Goal: Task Accomplishment & Management: Manage account settings

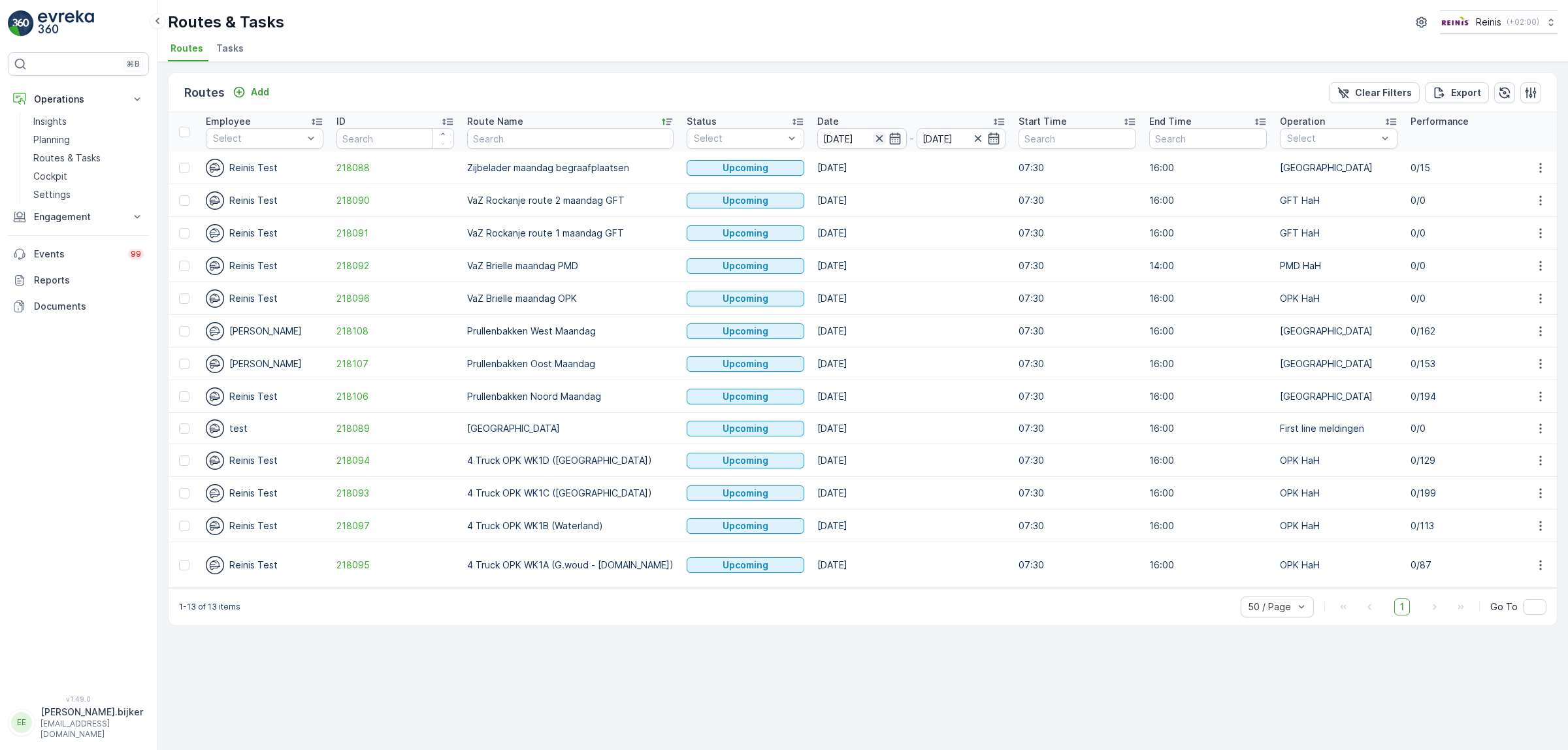
click at [875, 137] on icon "button" at bounding box center [878, 138] width 7 height 7
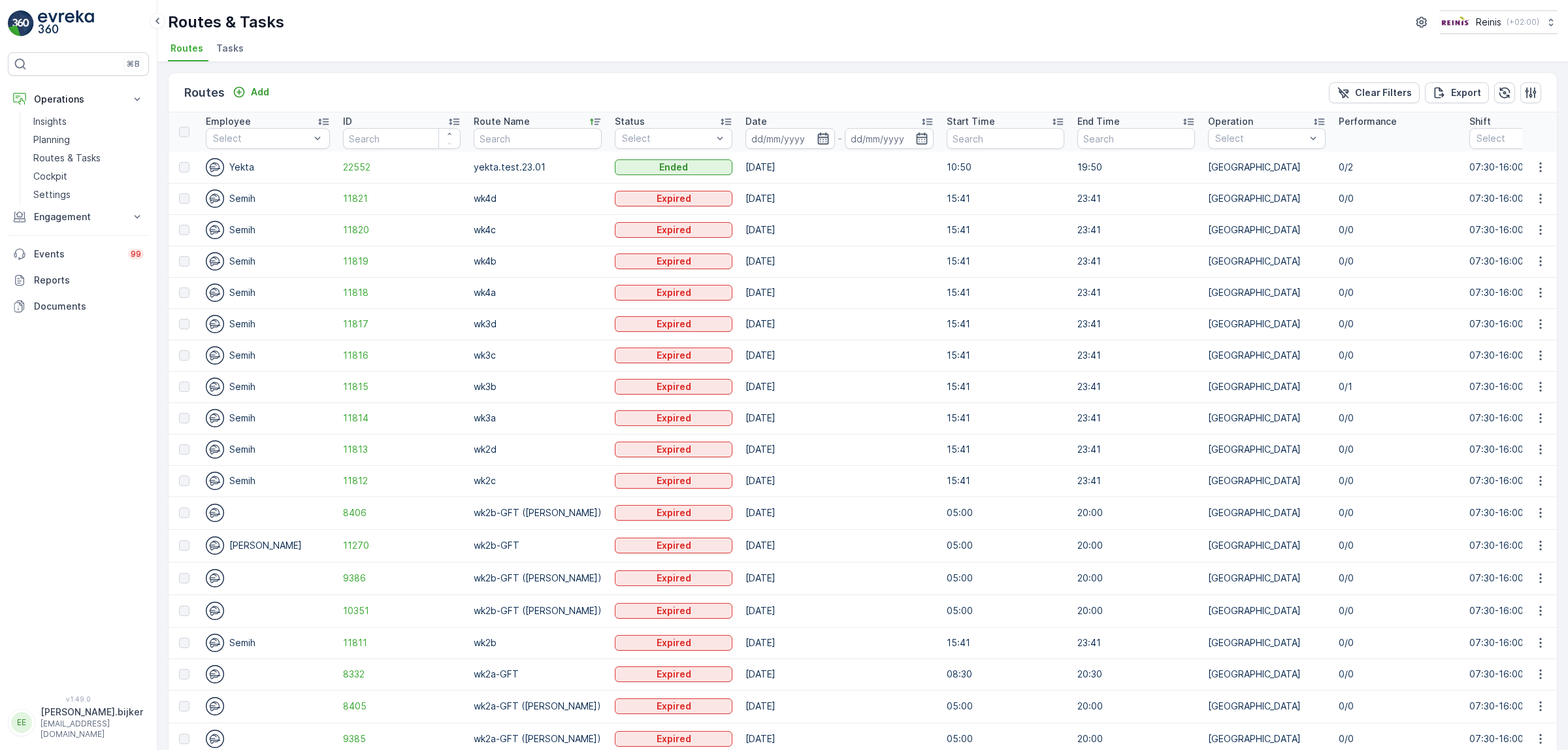
click at [817, 134] on icon "button" at bounding box center [823, 138] width 12 height 12
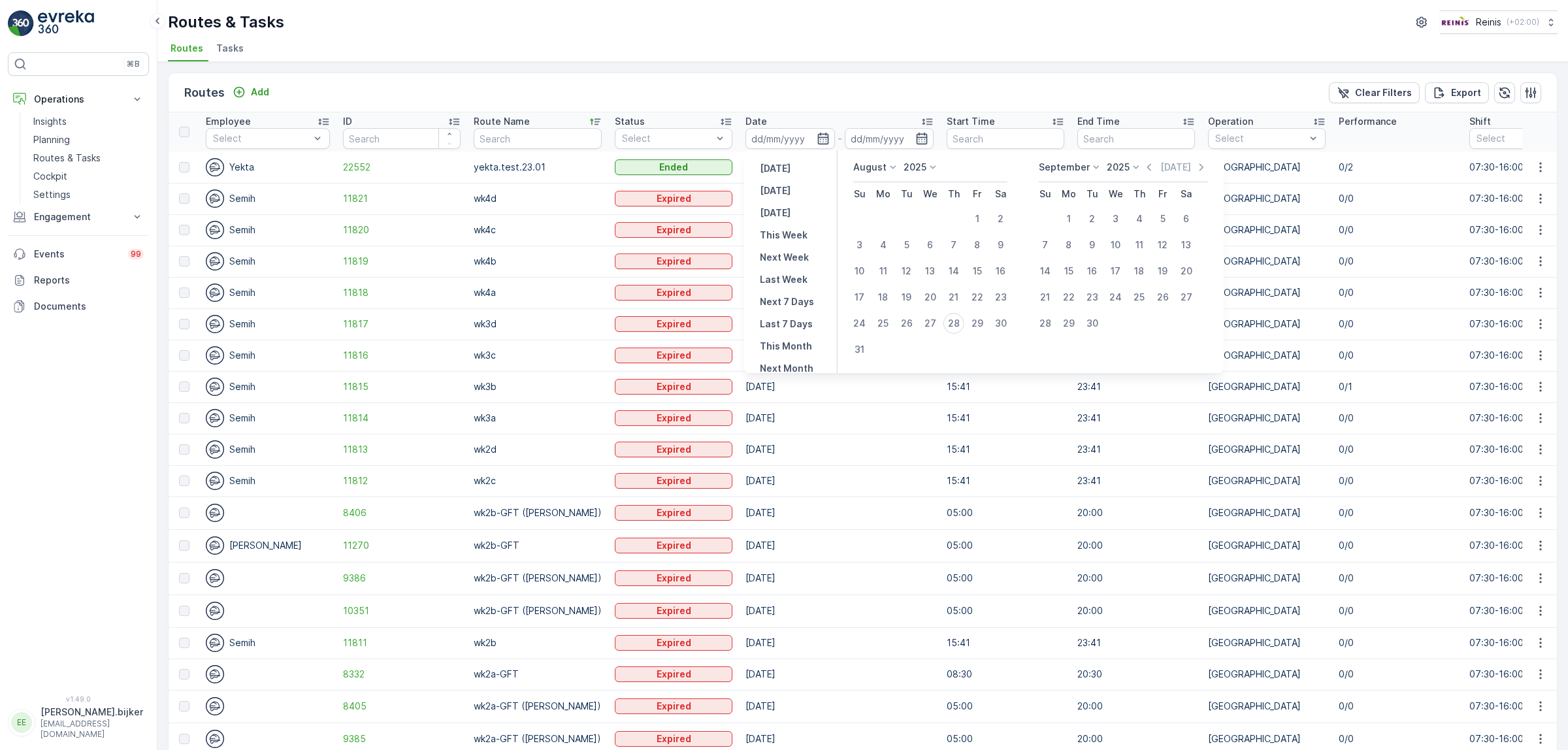
click at [891, 164] on icon at bounding box center [894, 168] width 14 height 14
click at [892, 245] on span "October" at bounding box center [879, 252] width 38 height 14
click at [884, 246] on div "6" at bounding box center [883, 245] width 21 height 21
type input "[DATE]"
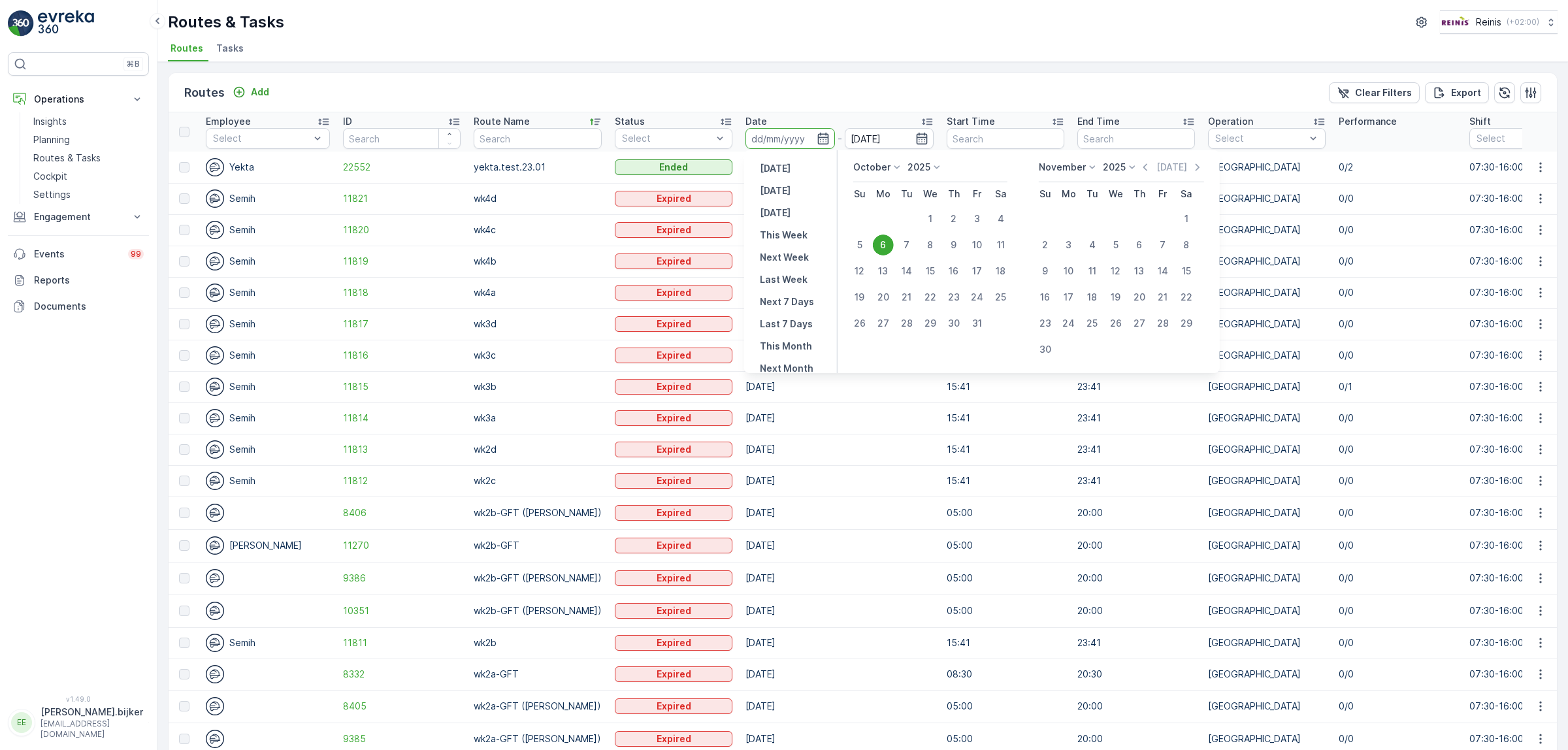
click at [886, 246] on div "6" at bounding box center [883, 245] width 21 height 21
type input "[DATE]"
click at [886, 246] on div "6" at bounding box center [883, 245] width 21 height 21
click at [887, 246] on td "[DATE]" at bounding box center [839, 262] width 201 height 31
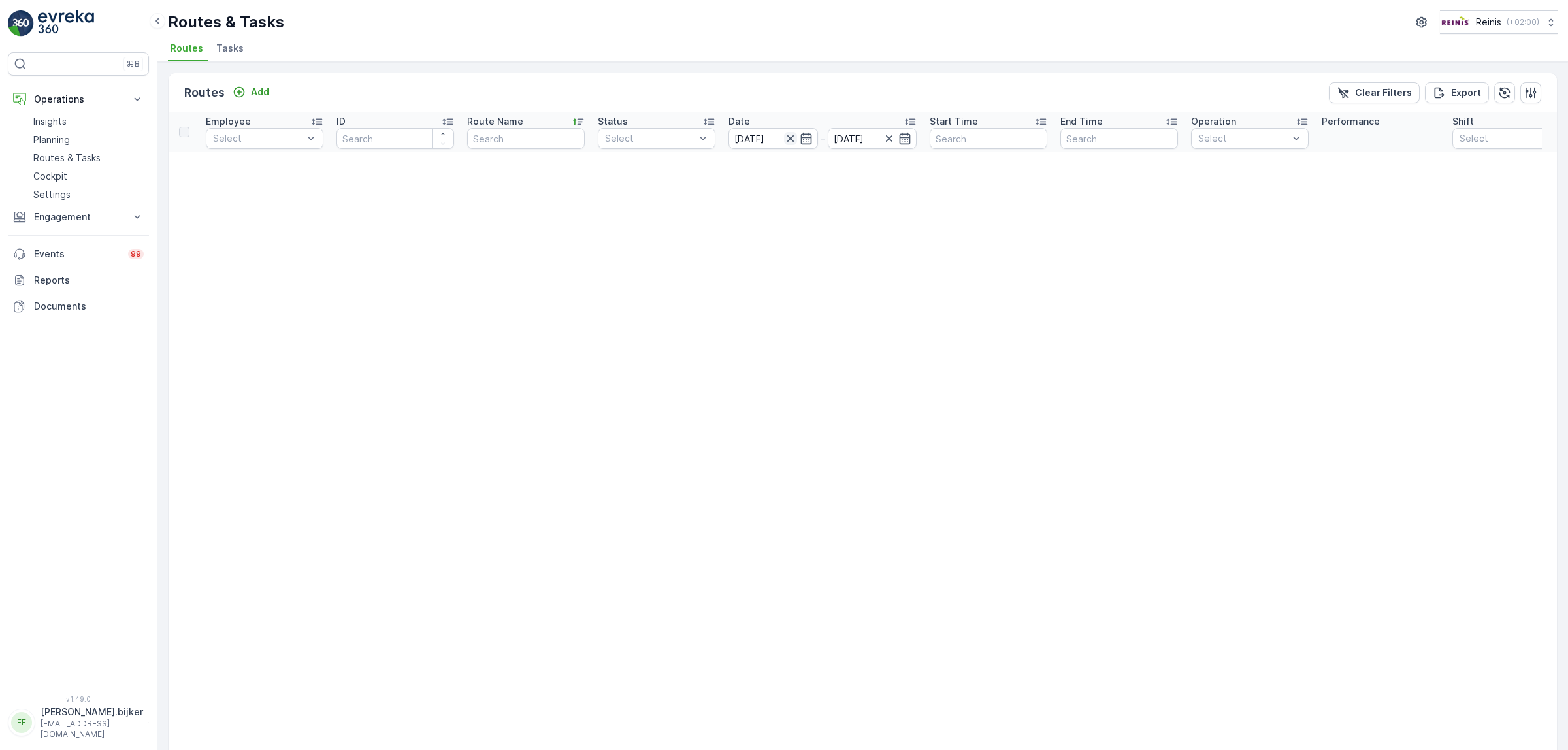
click at [790, 139] on icon "button" at bounding box center [789, 138] width 7 height 7
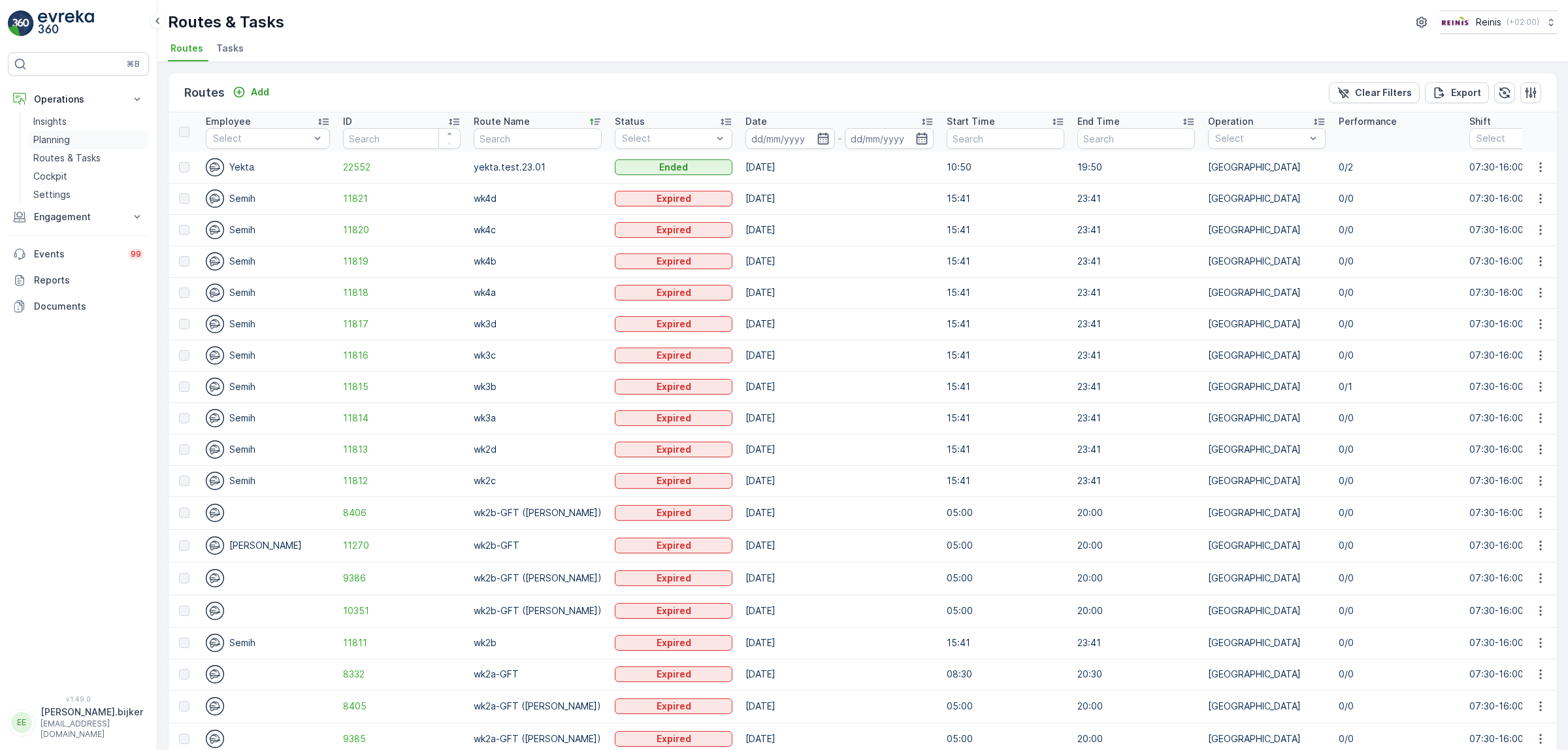
click at [45, 138] on p "Planning" at bounding box center [52, 140] width 37 height 14
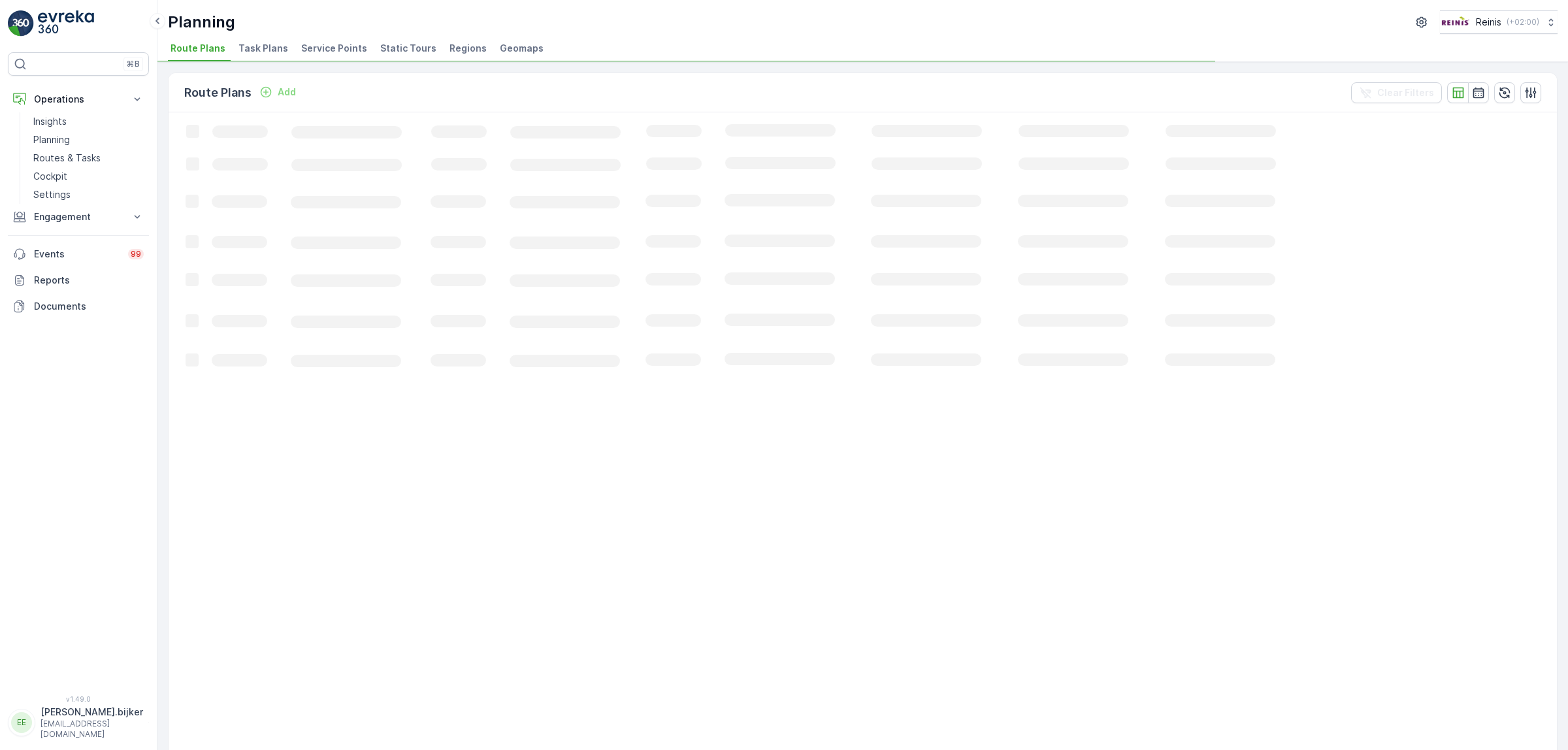
click at [405, 46] on span "Static Tours" at bounding box center [408, 48] width 56 height 14
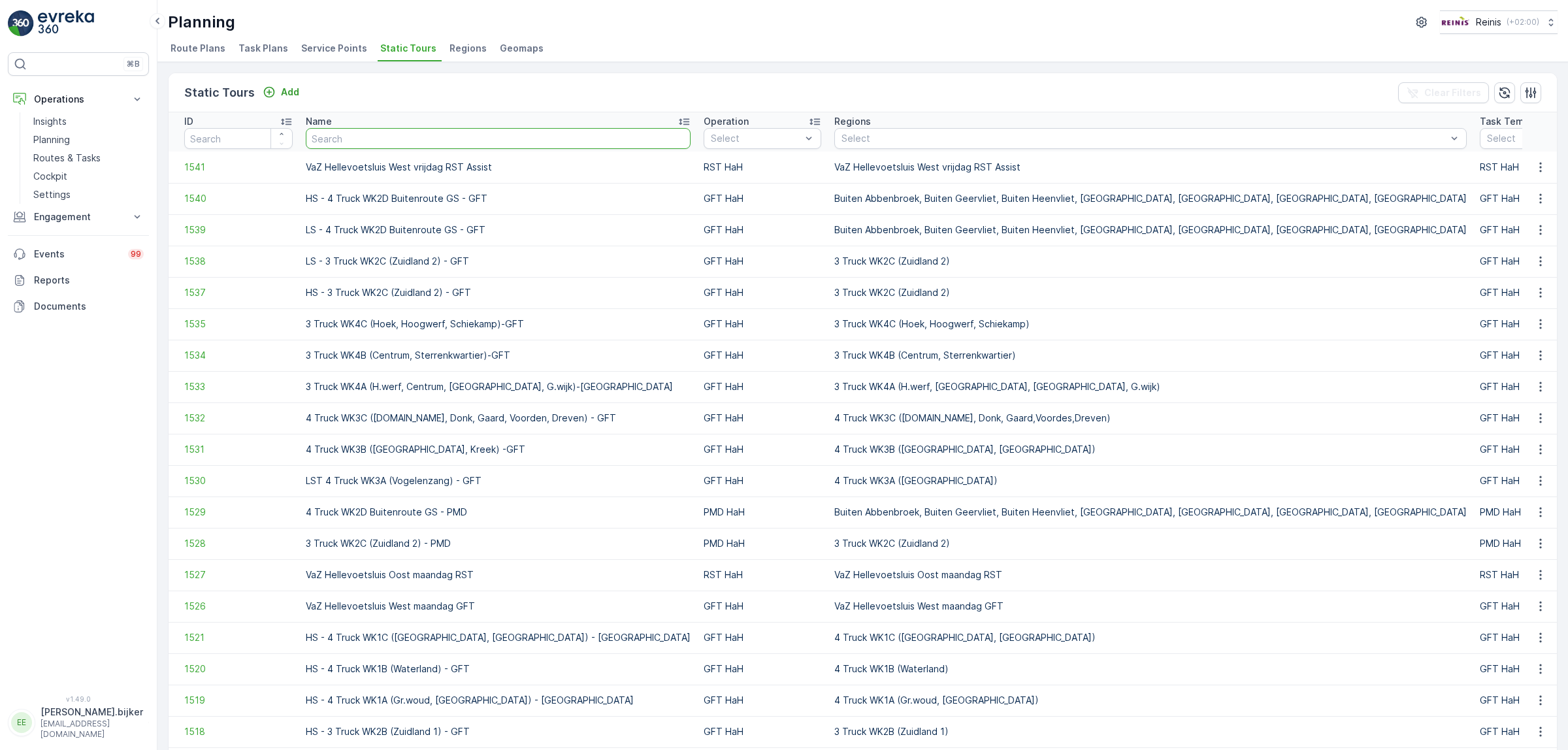
click at [507, 144] on input "text" at bounding box center [498, 139] width 385 height 21
type input "vaz"
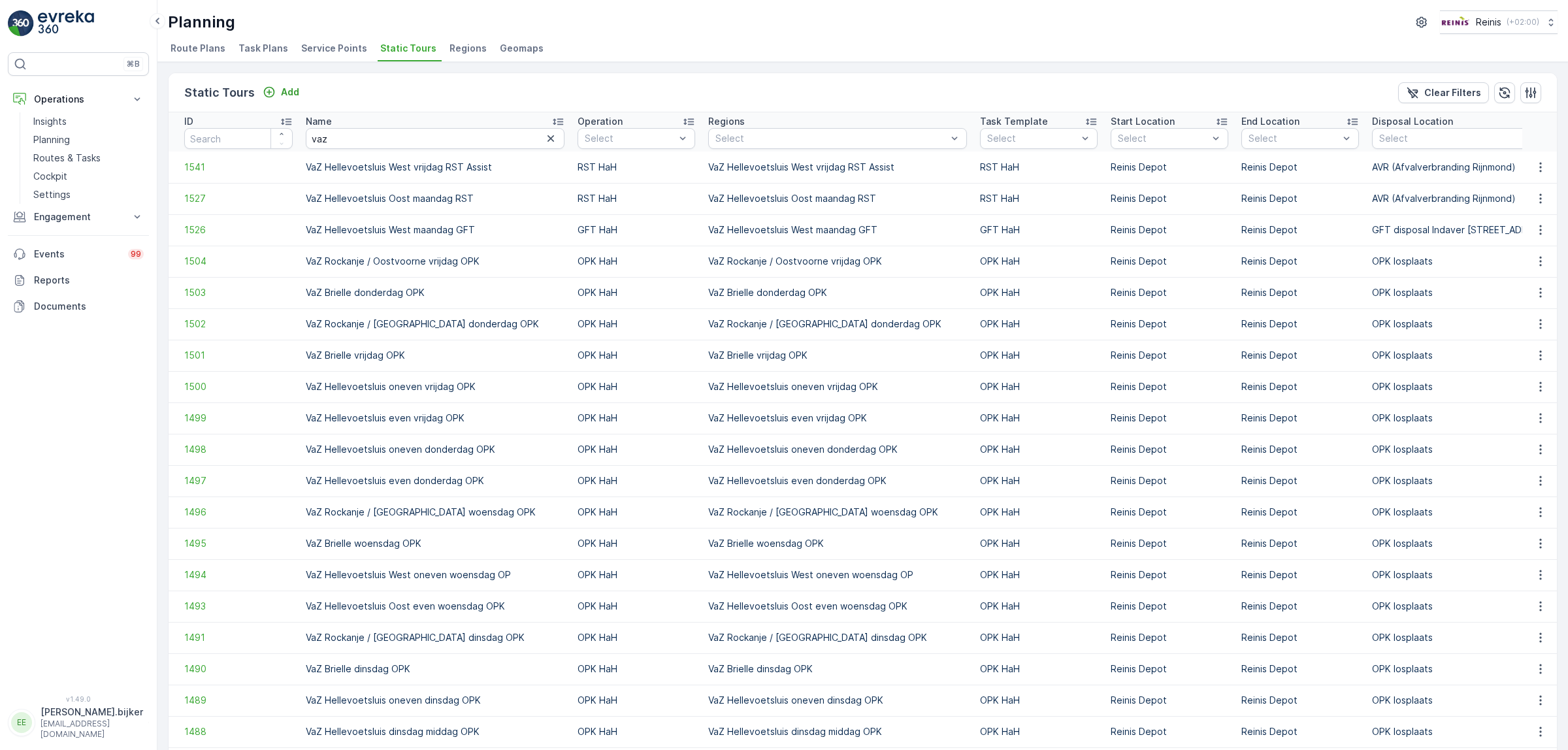
scroll to position [1024, 0]
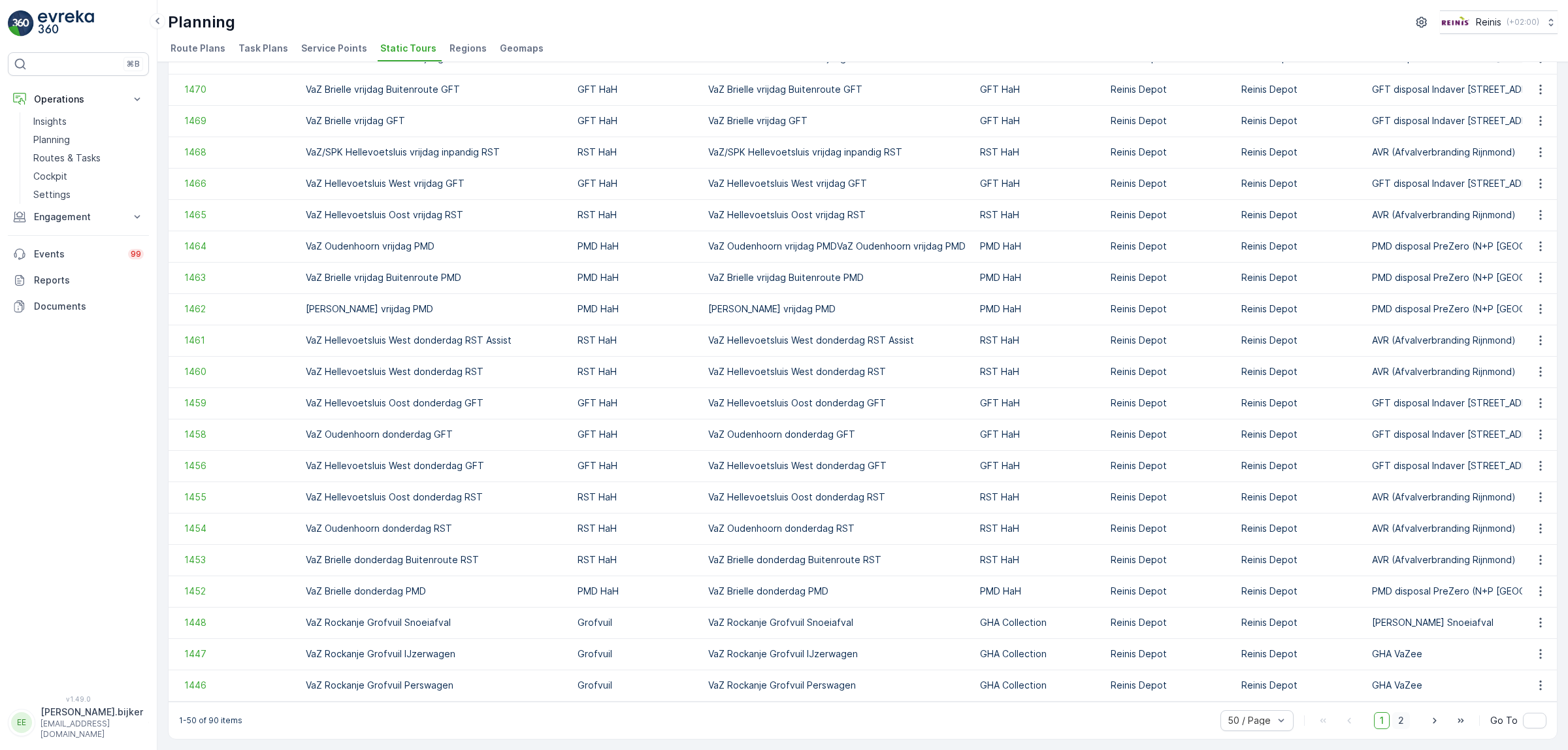
click at [1398, 727] on span "2" at bounding box center [1400, 721] width 17 height 17
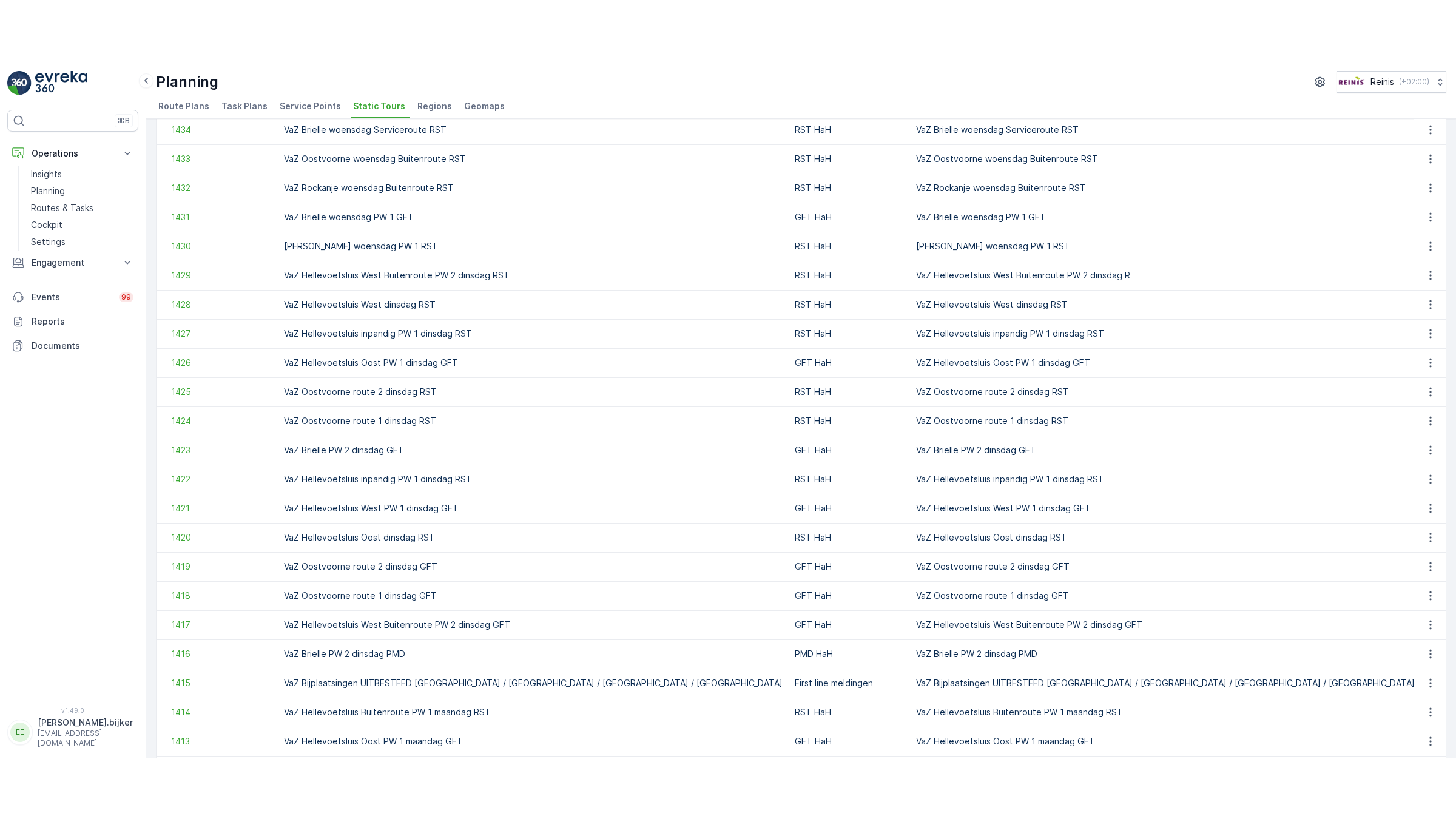
scroll to position [153, 0]
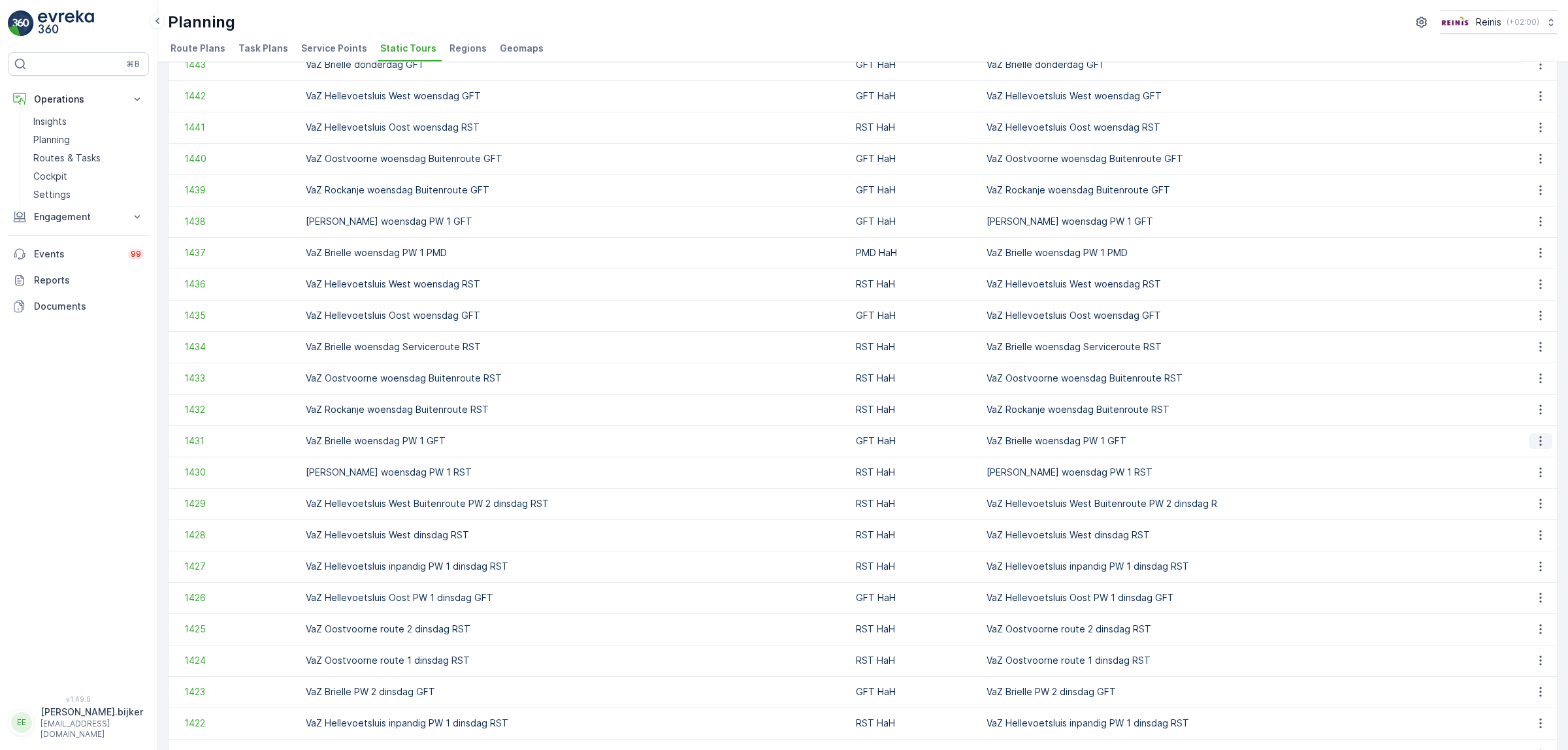
click at [1535, 446] on icon "button" at bounding box center [1540, 441] width 14 height 14
click at [1509, 464] on span "See More Details" at bounding box center [1517, 459] width 76 height 14
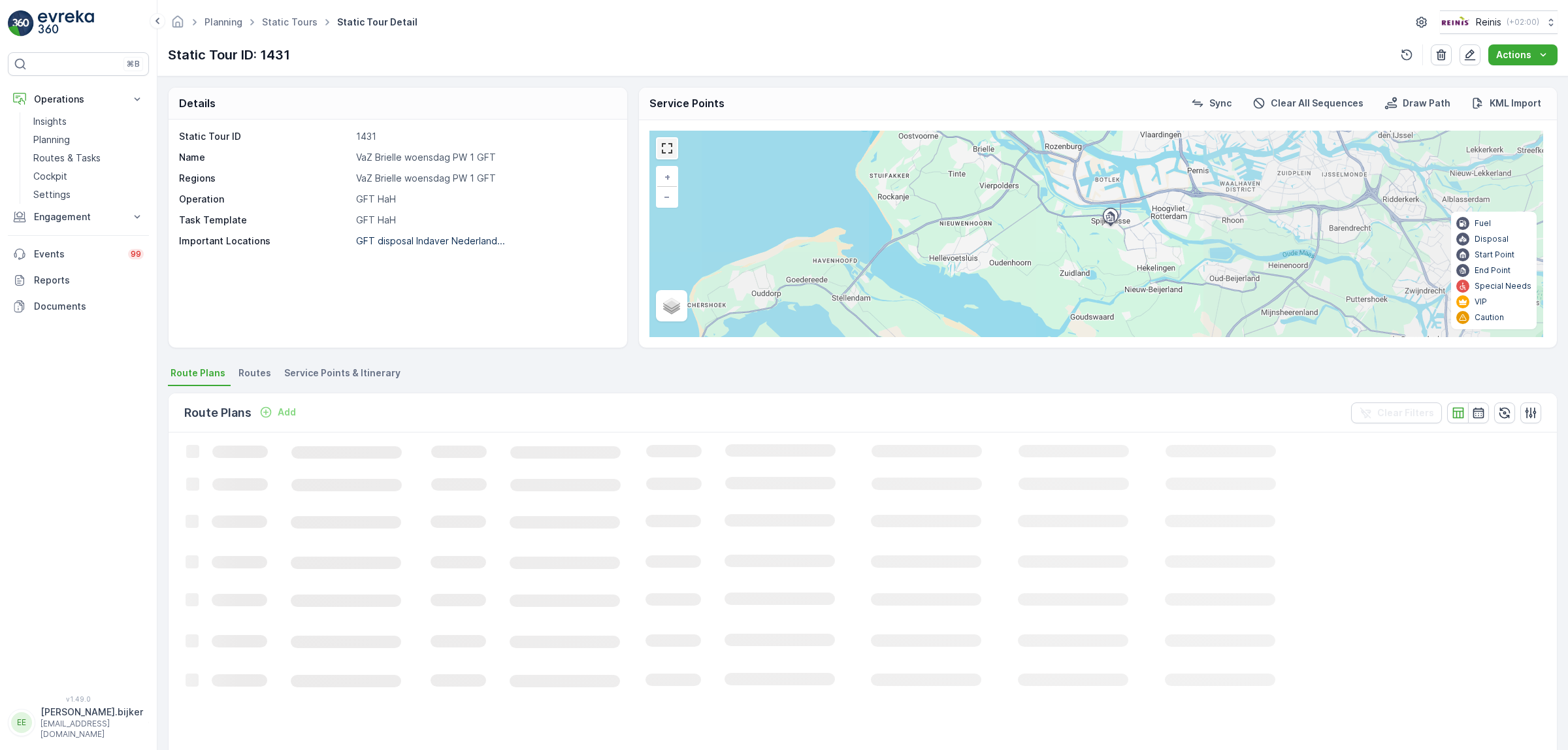
click at [672, 153] on link at bounding box center [667, 148] width 19 height 19
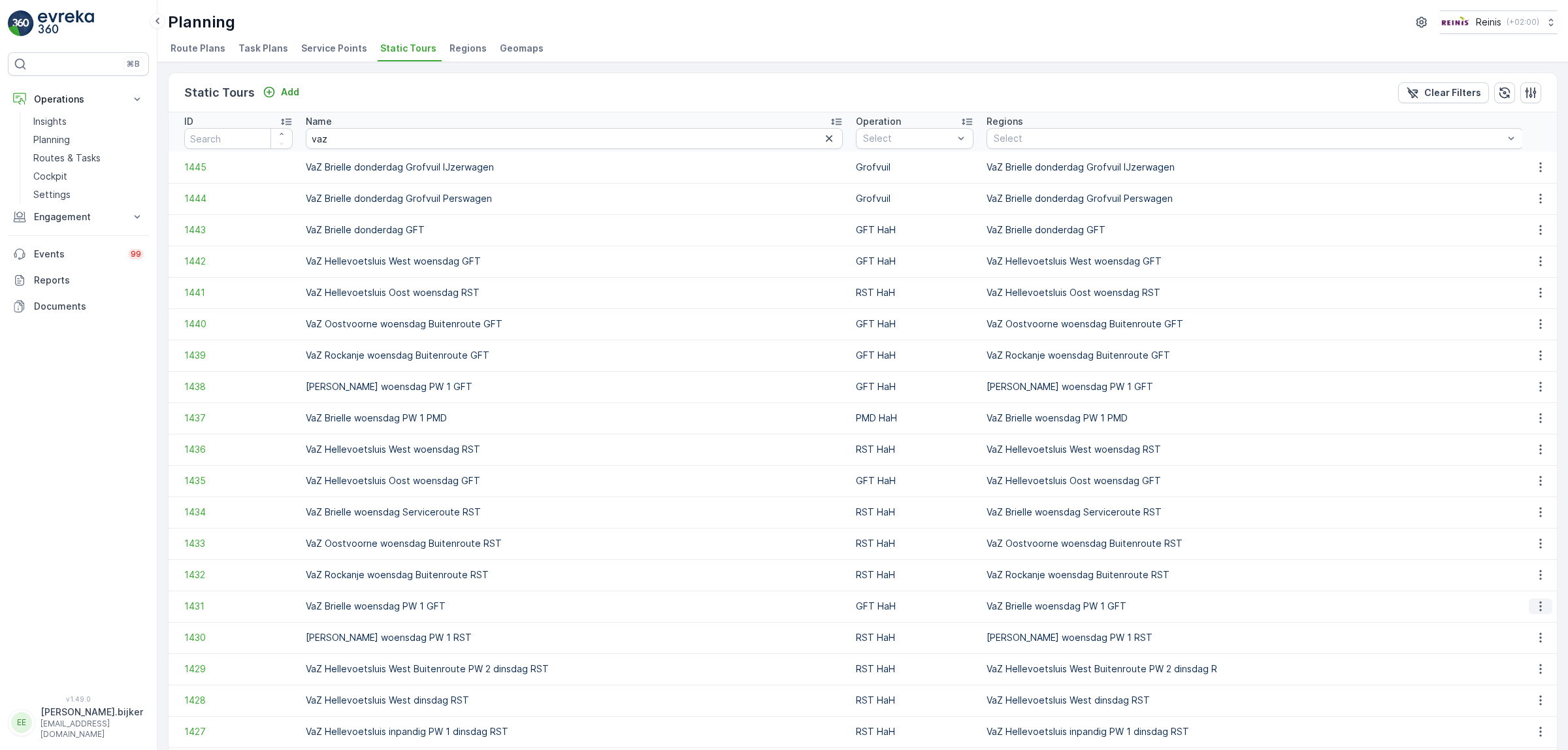
click at [1539, 606] on icon "button" at bounding box center [1540, 606] width 2 height 10
click at [1526, 625] on span "See More Details" at bounding box center [1517, 625] width 76 height 14
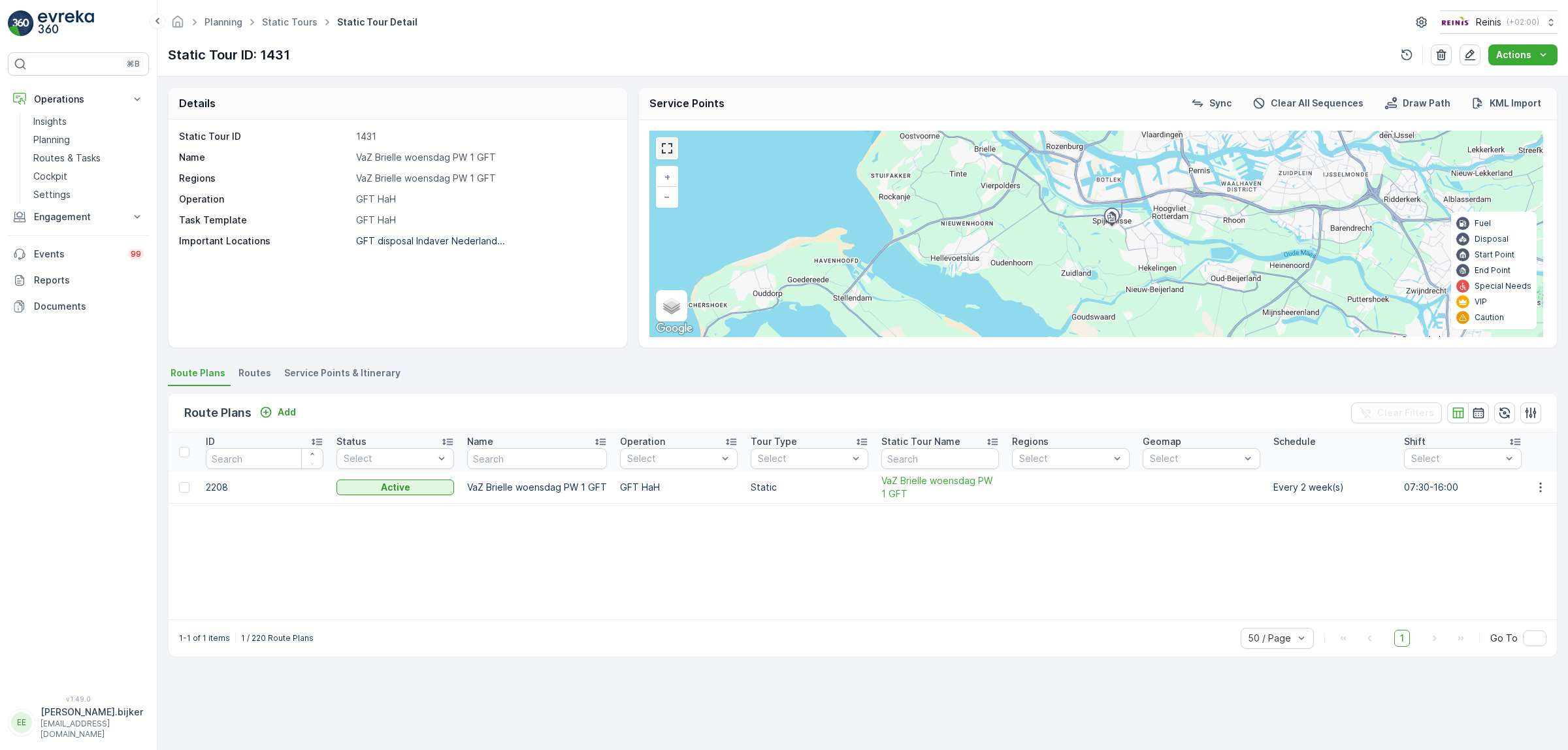
click at [674, 144] on link at bounding box center [667, 148] width 19 height 19
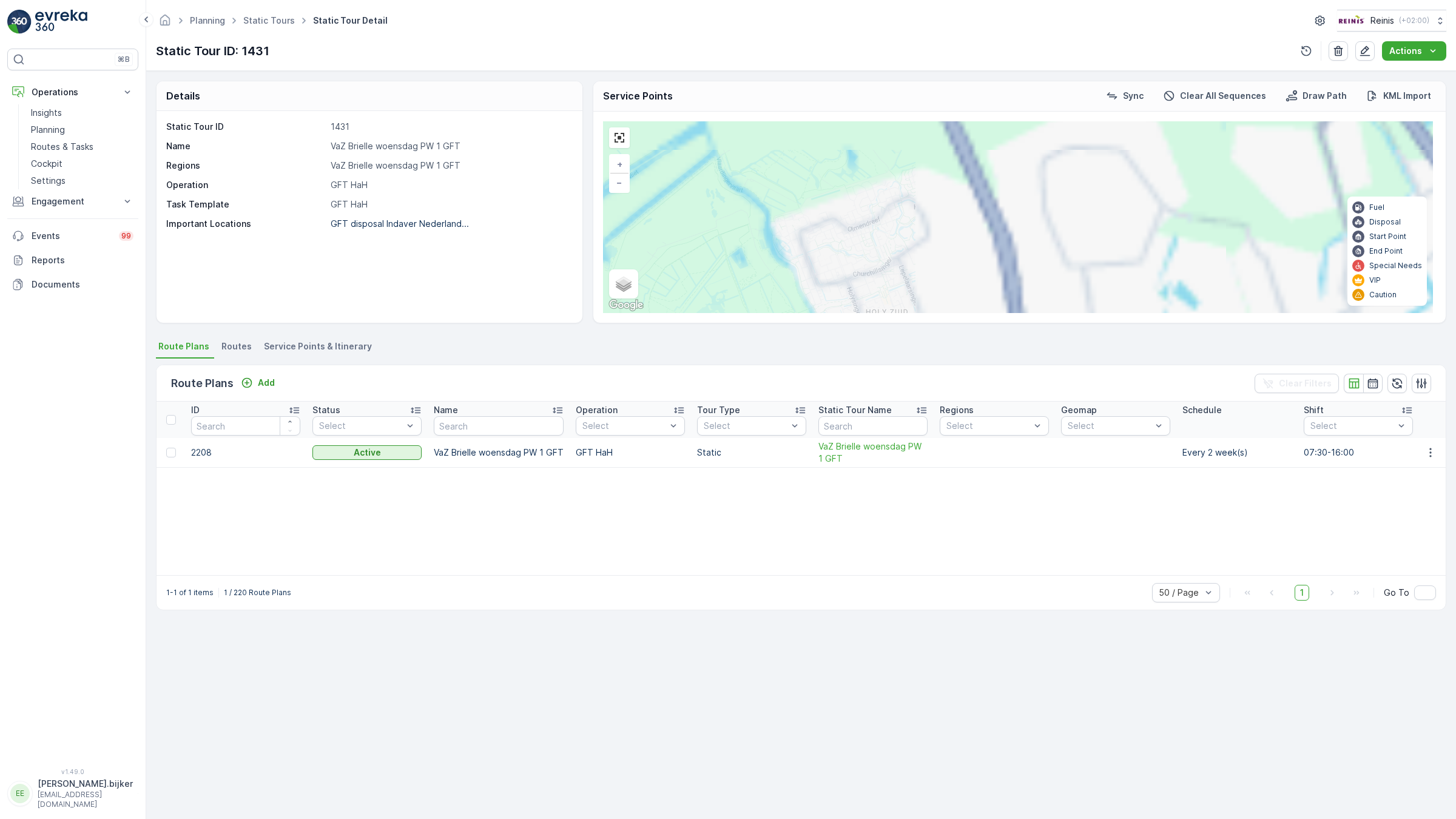
drag, startPoint x: 955, startPoint y: 380, endPoint x: 1069, endPoint y: 333, distance: 123.3
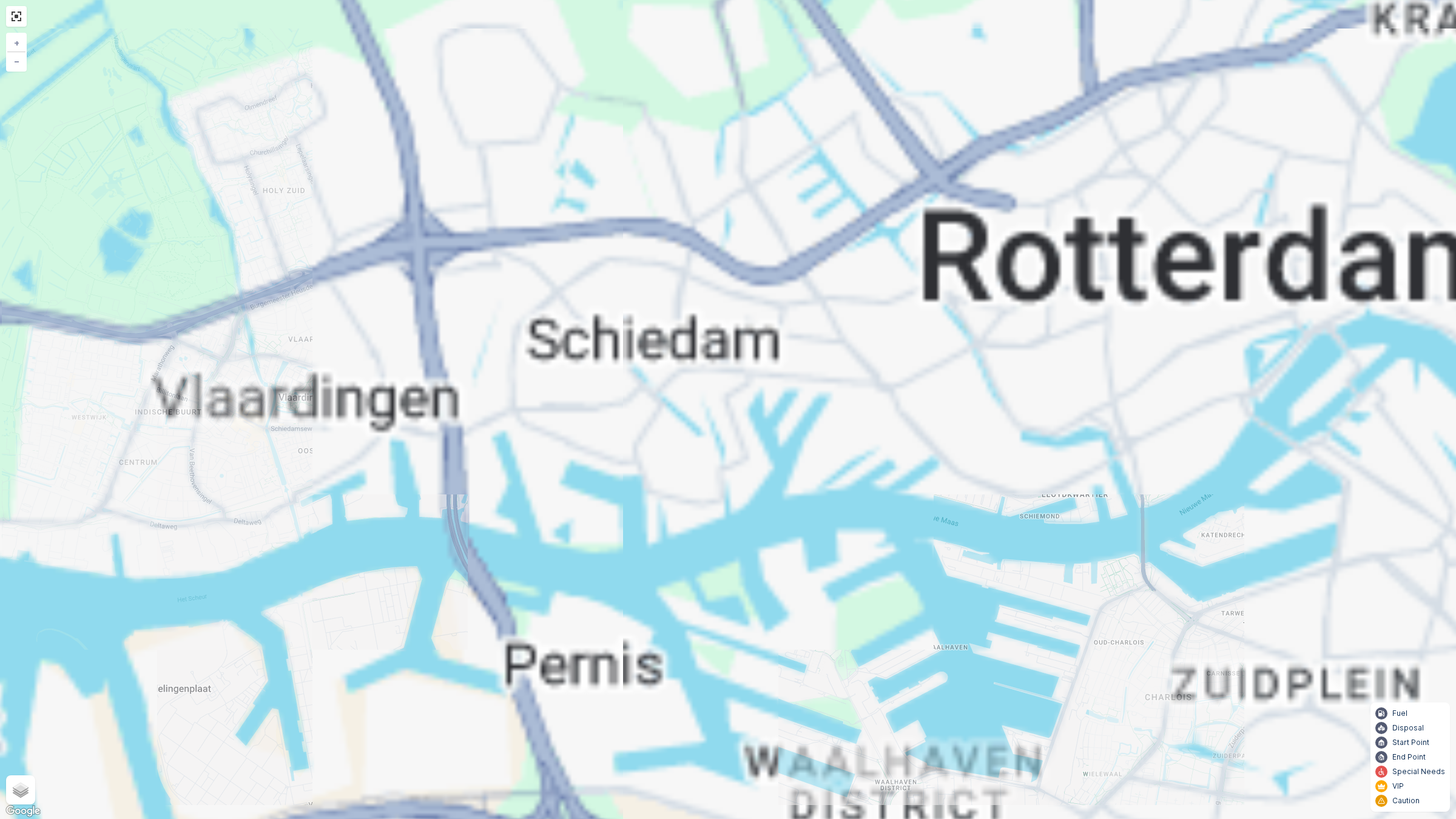
click at [1069, 333] on div "+ − Satellite Roadmap Terrain Hybrid Leaflet Keyboard shortcuts Map Data Map da…" at bounding box center [728, 410] width 1456 height 819
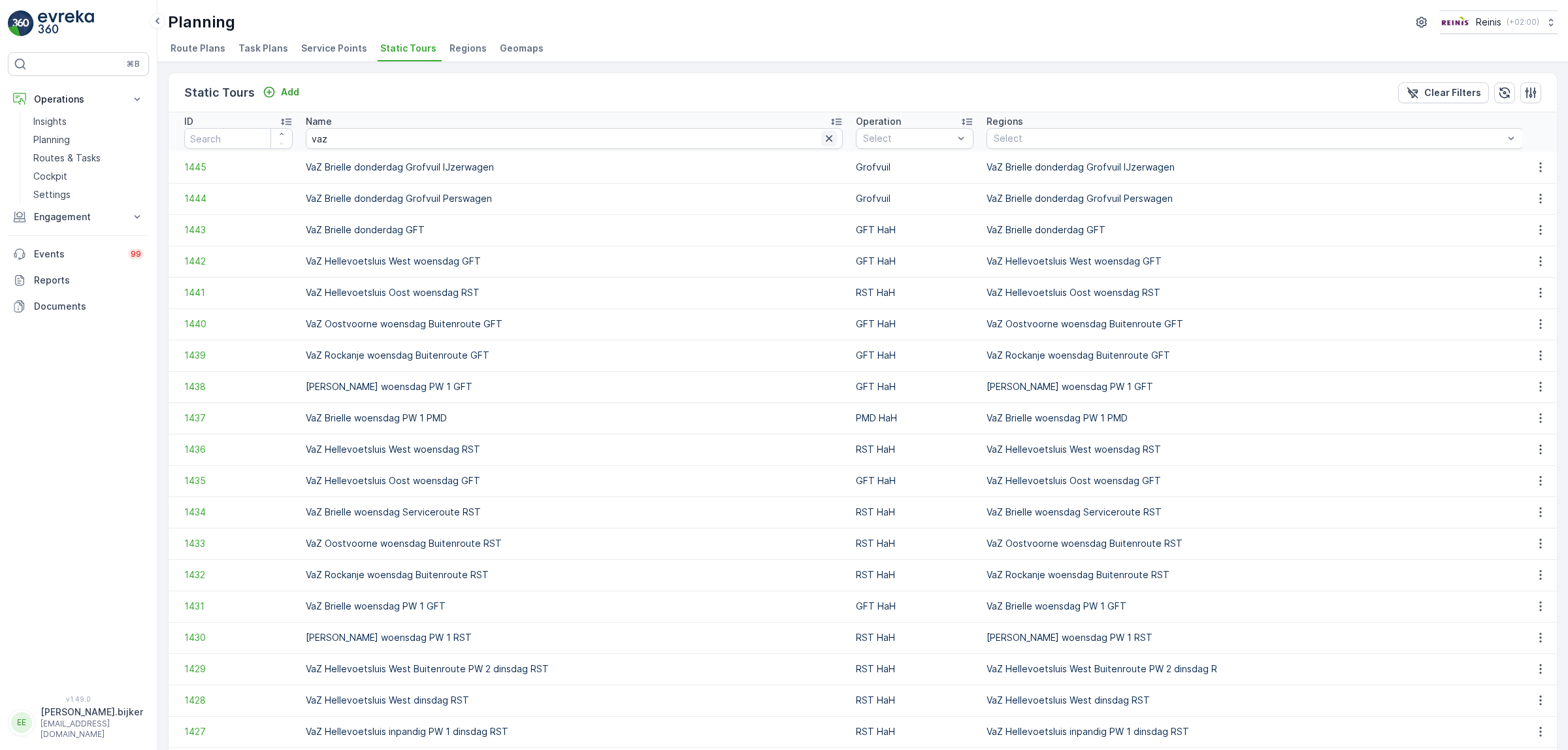
click at [822, 141] on icon "button" at bounding box center [829, 139] width 14 height 14
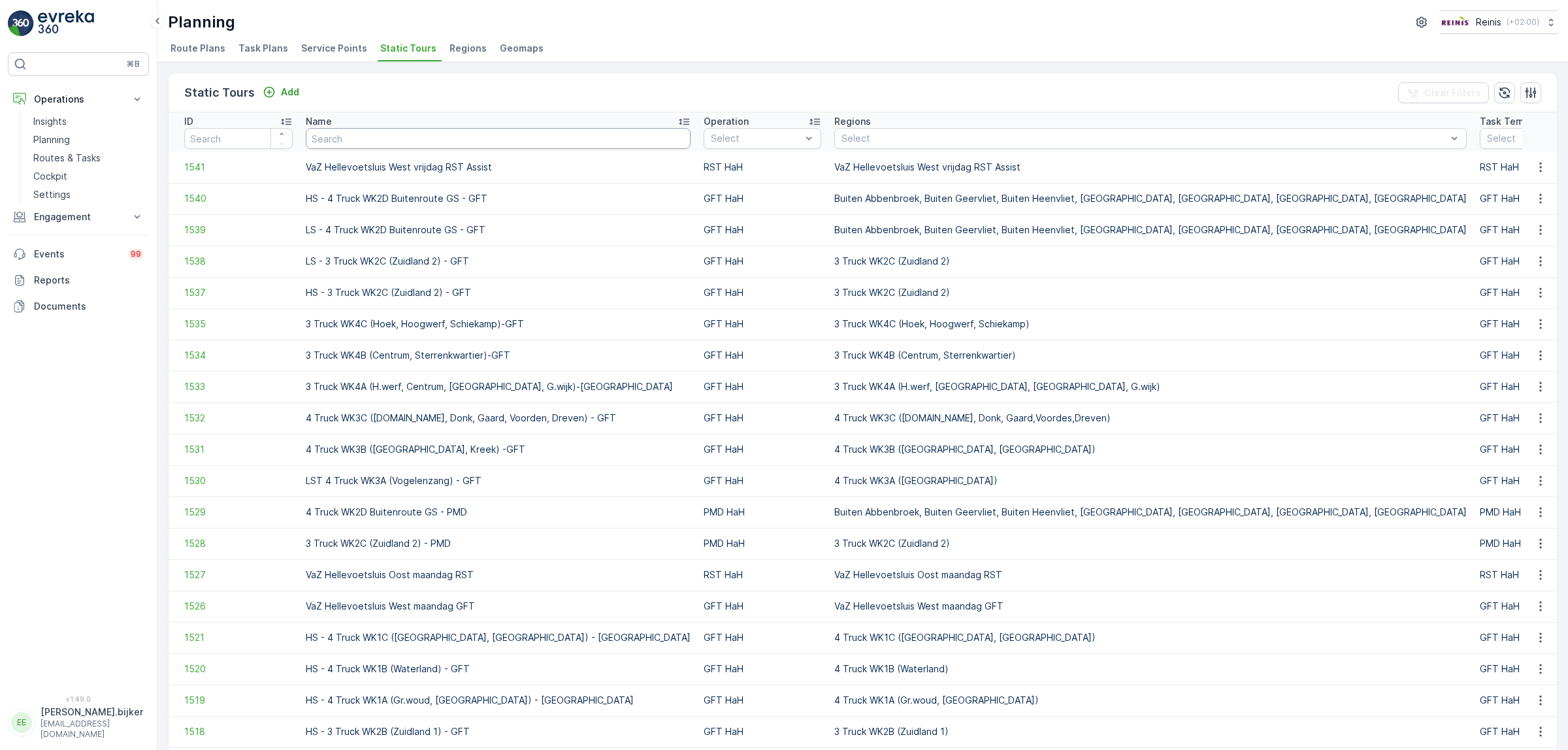
click at [422, 138] on input "text" at bounding box center [498, 139] width 385 height 21
click at [1535, 320] on icon "button" at bounding box center [1540, 324] width 14 height 14
click at [1529, 341] on span "See More Details" at bounding box center [1517, 344] width 76 height 14
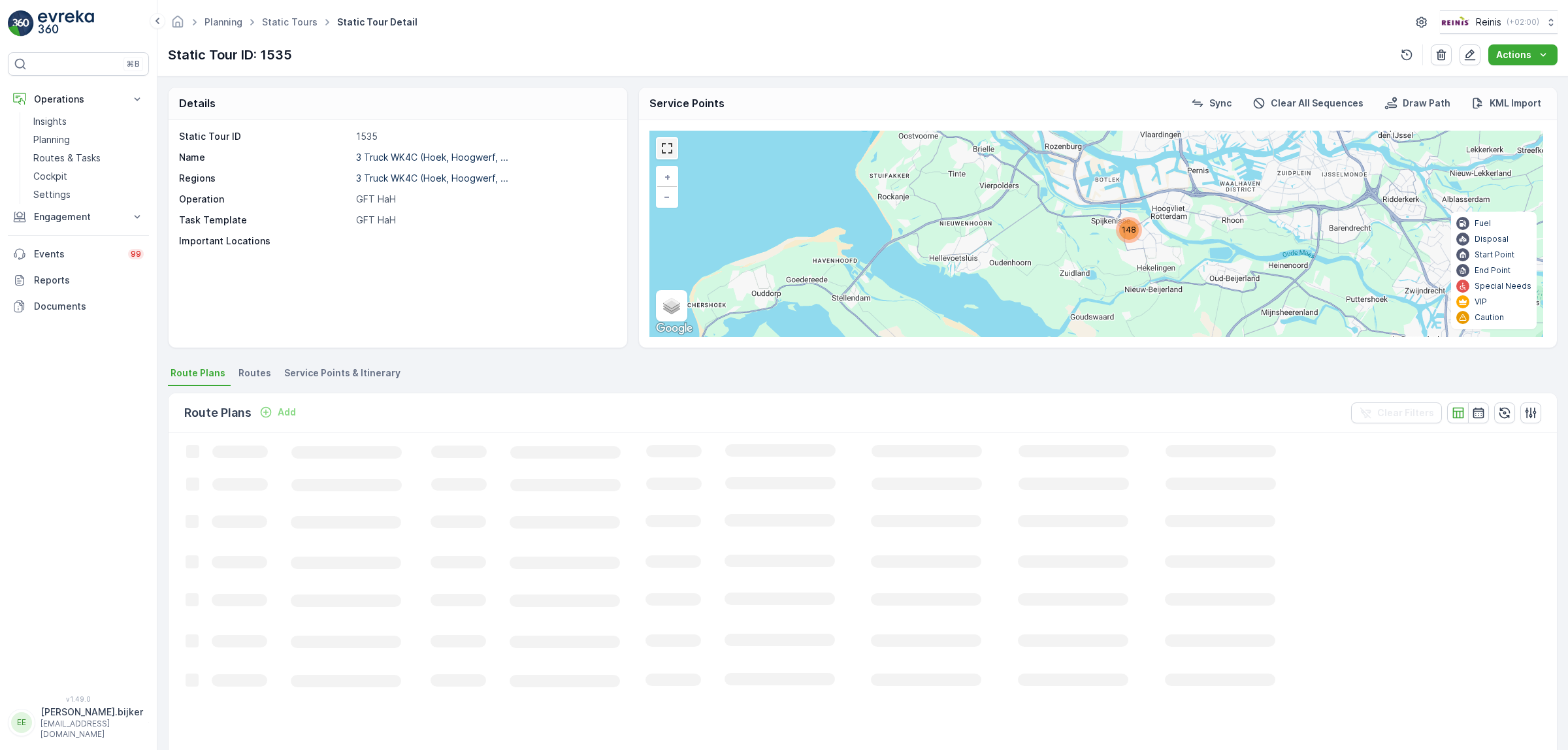
click at [674, 153] on link at bounding box center [667, 148] width 19 height 19
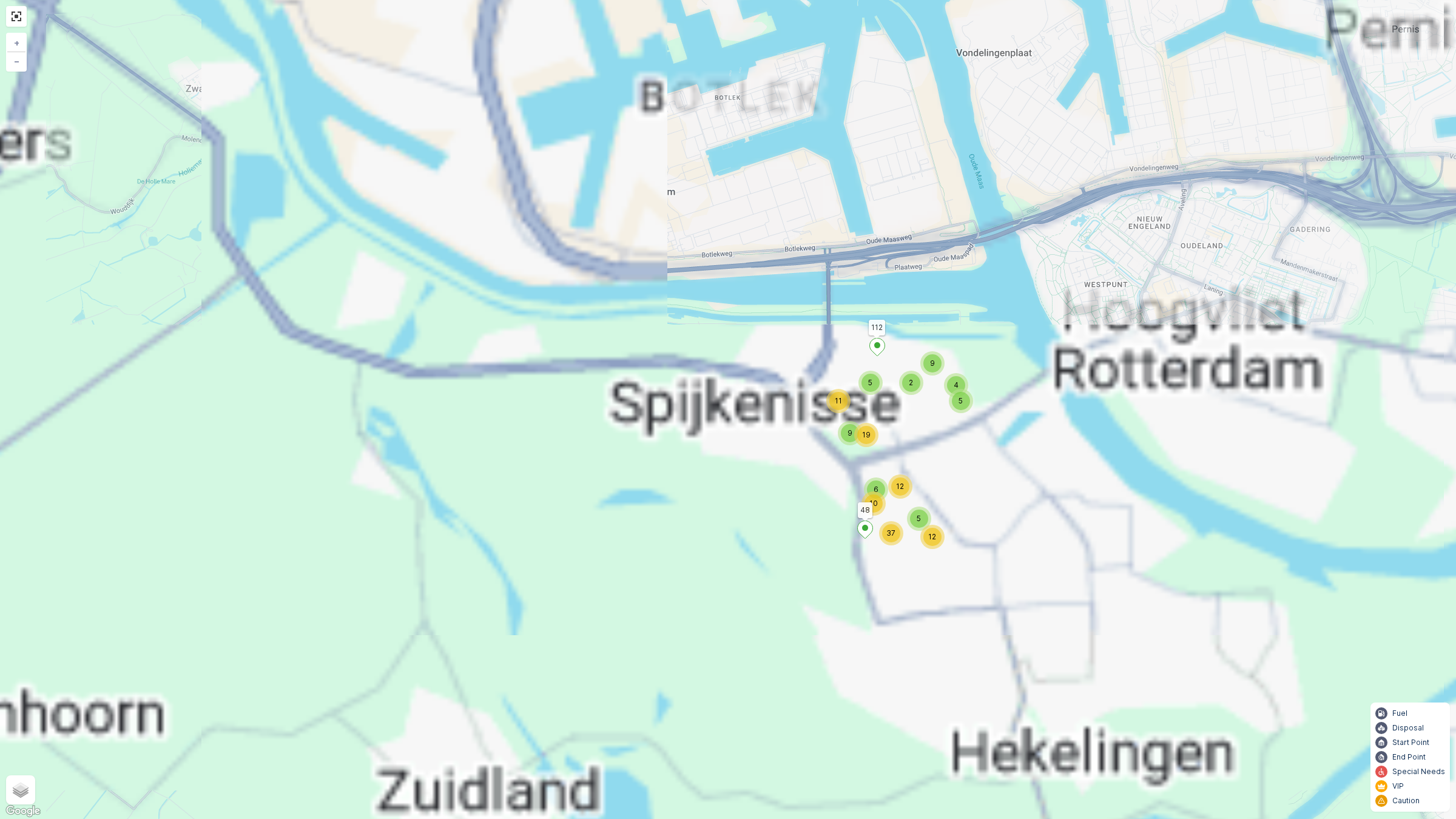
drag, startPoint x: 868, startPoint y: 501, endPoint x: 666, endPoint y: 459, distance: 206.3
click at [869, 498] on span "10" at bounding box center [873, 503] width 8 height 9
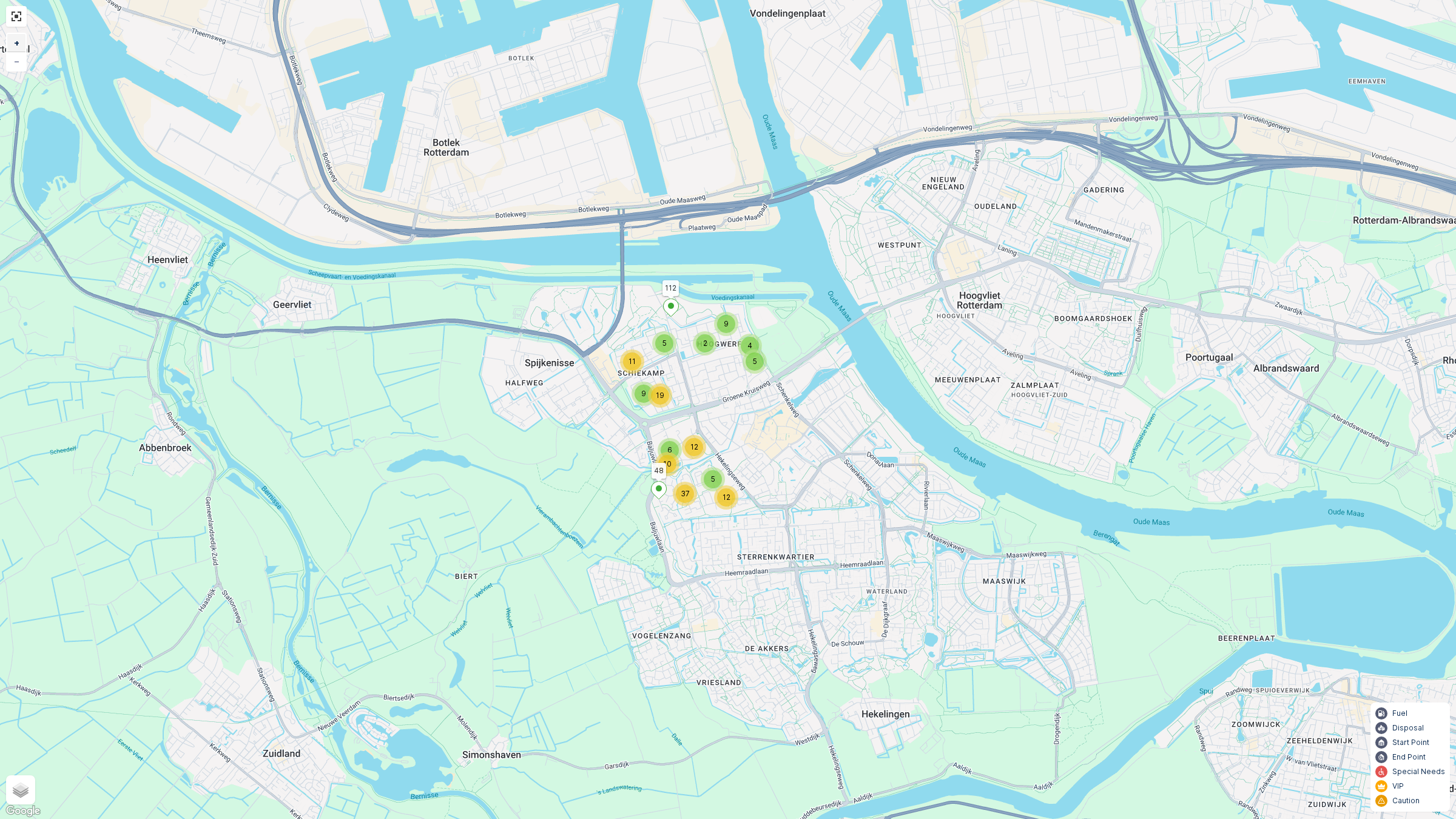
click at [20, 44] on link "+" at bounding box center [16, 43] width 18 height 18
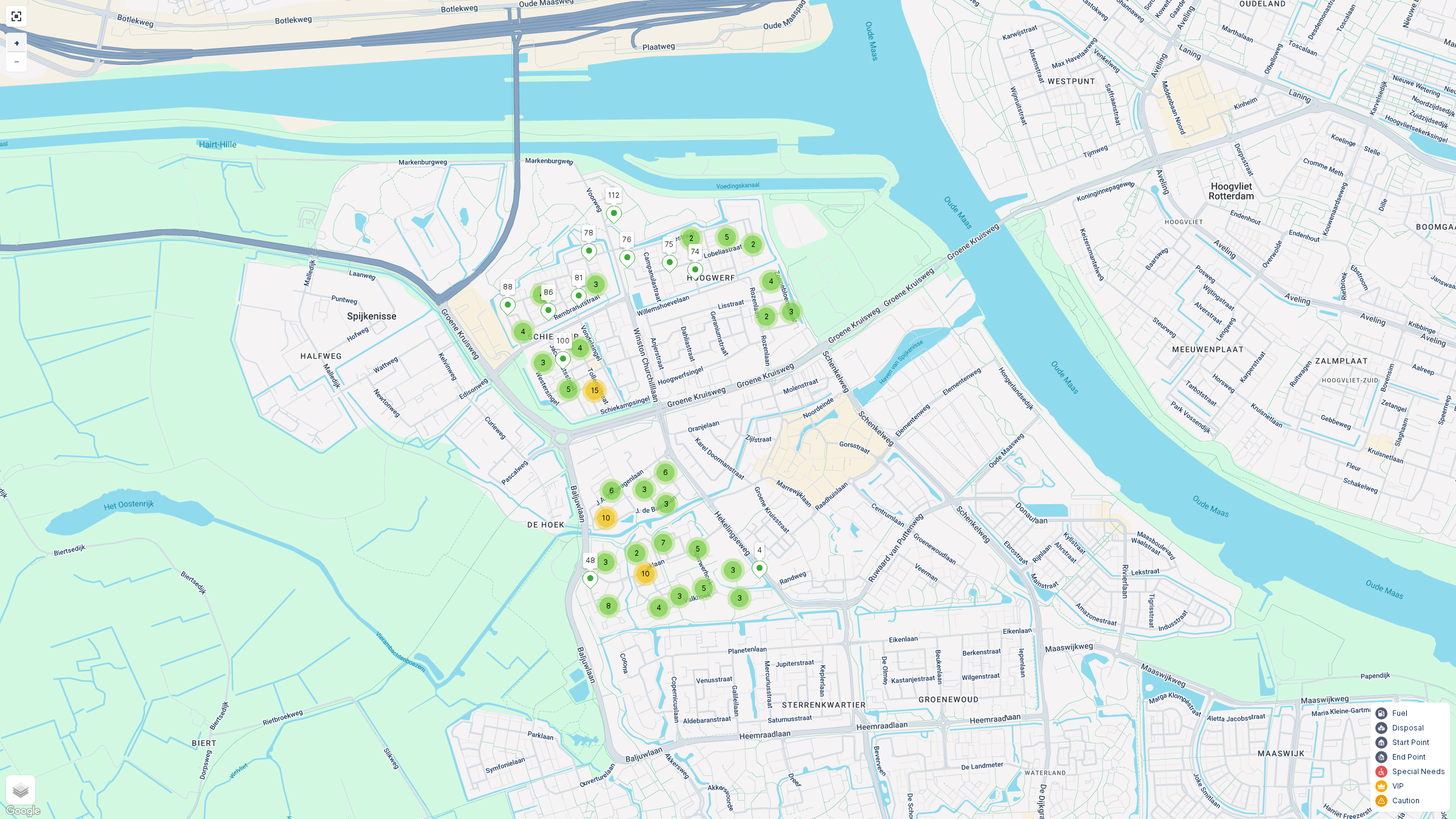
click at [14, 46] on span "+" at bounding box center [17, 43] width 5 height 11
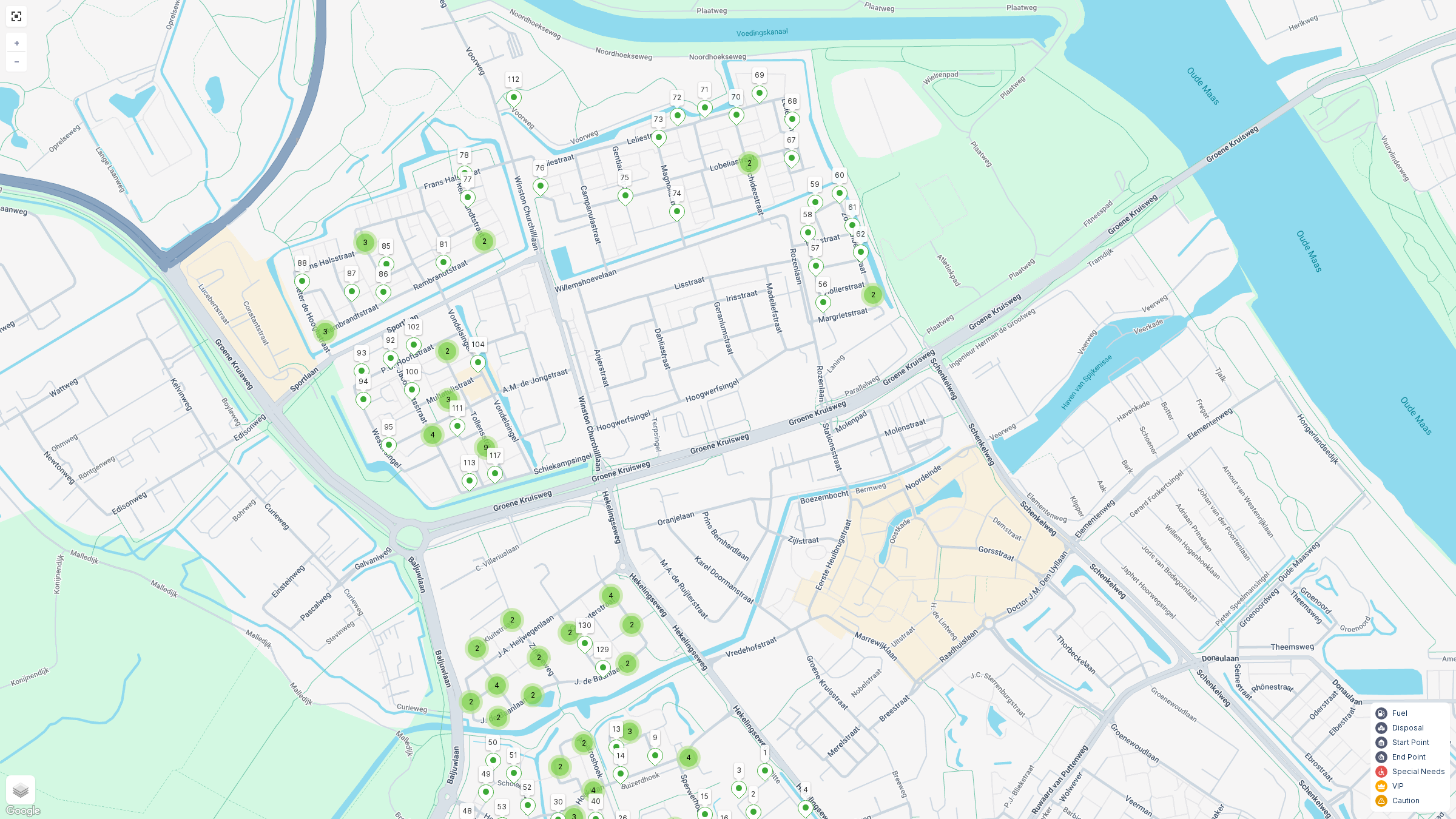
drag, startPoint x: 1021, startPoint y: 282, endPoint x: 1035, endPoint y: 353, distance: 72.4
click at [1035, 353] on div "2 2 4 2 3 3 2 3 9 4 3 2 2 2 2 2 2 4 2 2 2 2 4 2 2 2 2 2 3 3 2 3 4 112 48 75 74 …" at bounding box center [728, 410] width 1456 height 819
drag, startPoint x: 1002, startPoint y: 438, endPoint x: 1012, endPoint y: 379, distance: 59.8
click at [1012, 384] on div "2 2 4 2 3 3 2 3 9 4 3 2 2 2 2 2 2 4 2 2 2 2 4 2 2 2 2 2 3 3 2 3 4 112 48 75 74 …" at bounding box center [728, 410] width 1456 height 819
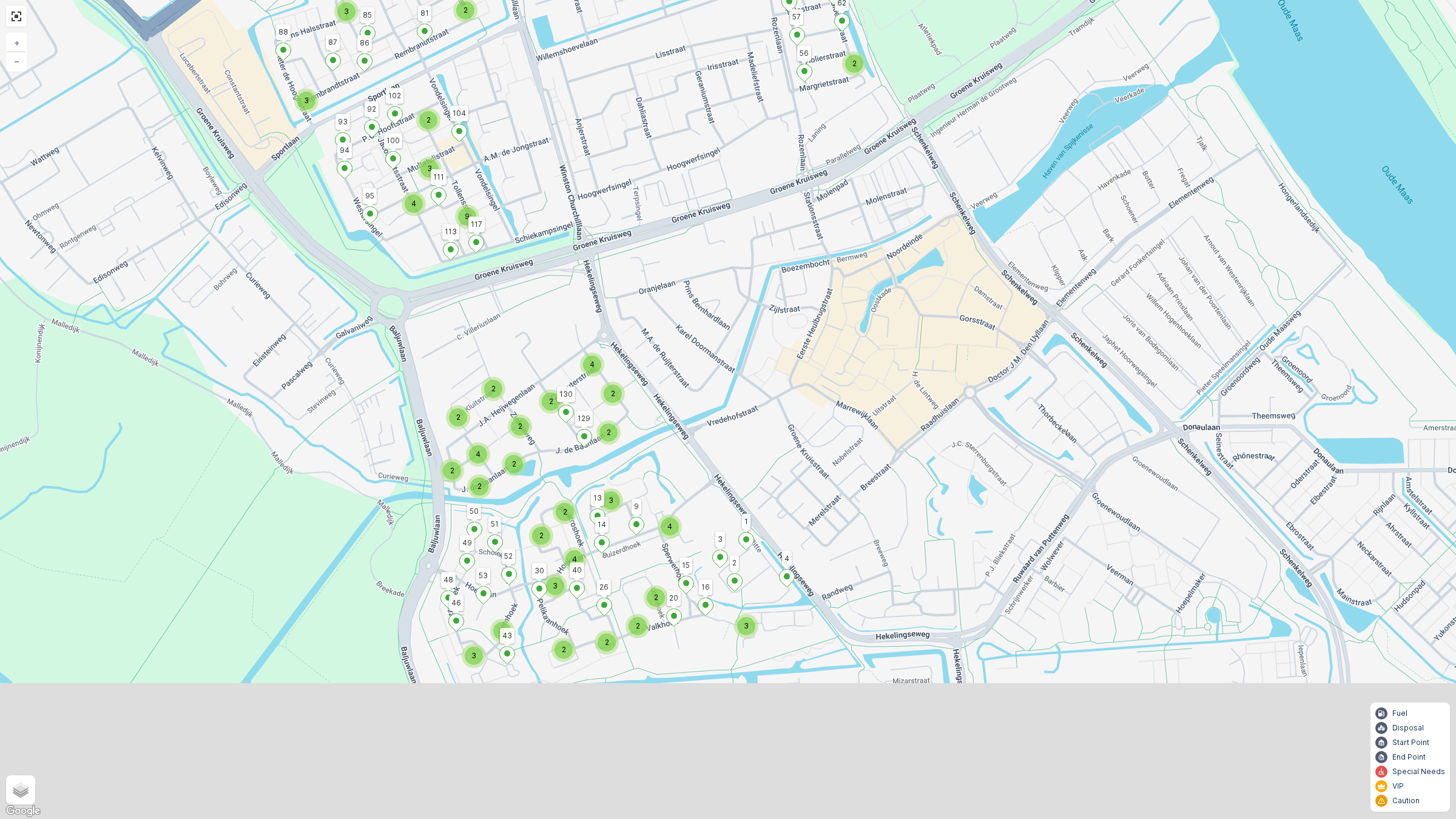
drag, startPoint x: 974, startPoint y: 410, endPoint x: 968, endPoint y: 316, distance: 94.2
click at [968, 316] on div "2 2 4 2 3 3 2 3 9 4 3 2 2 2 2 2 2 4 2 2 2 2 4 2 2 2 2 2 3 3 2 3 4 112 48 75 74 …" at bounding box center [728, 410] width 1456 height 819
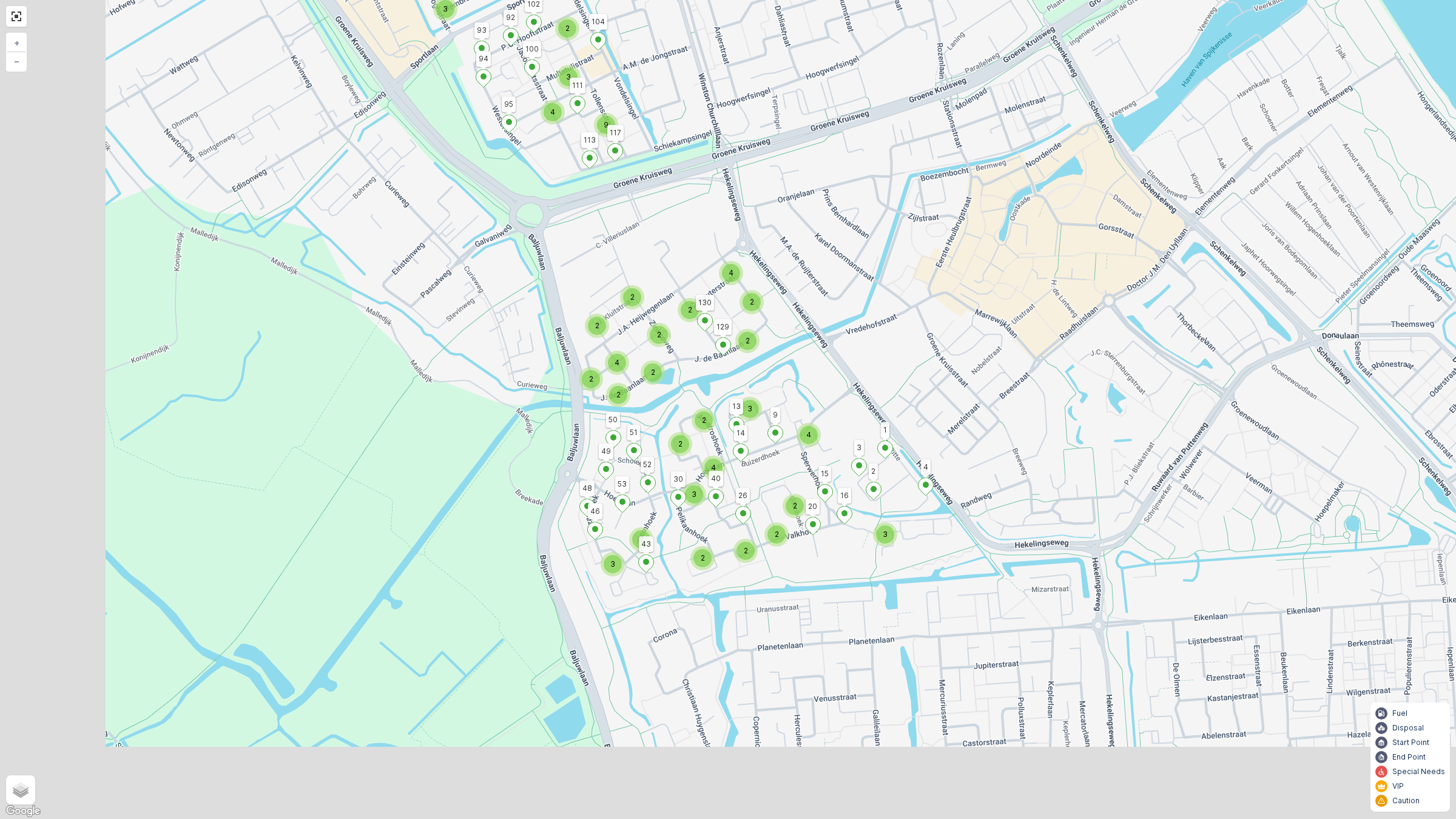
drag, startPoint x: 926, startPoint y: 410, endPoint x: 1065, endPoint y: 318, distance: 166.7
click at [1065, 318] on div "2 2 4 2 3 3 2 3 9 4 3 2 2 2 2 2 2 4 2 2 2 2 4 2 2 2 2 2 3 3 2 3 4 112 48 75 74 …" at bounding box center [728, 410] width 1456 height 819
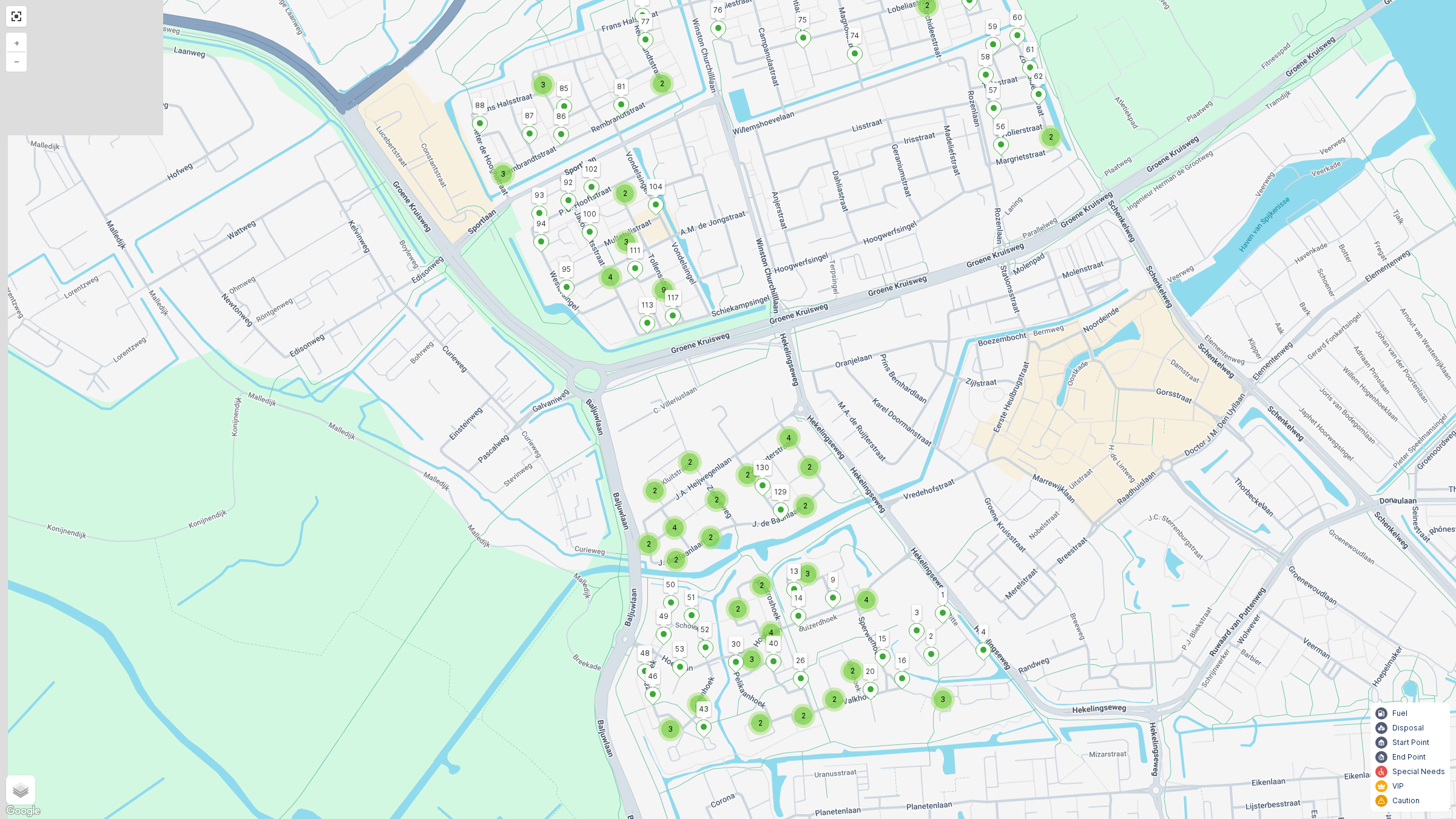
drag, startPoint x: 1002, startPoint y: 228, endPoint x: 1059, endPoint y: 392, distance: 173.6
click at [1059, 392] on div "2 2 4 2 3 3 2 3 9 4 3 2 2 2 2 2 2 4 2 2 2 2 4 2 2 2 2 2 3 3 2 3 4 112 48 75 74 …" at bounding box center [728, 410] width 1456 height 819
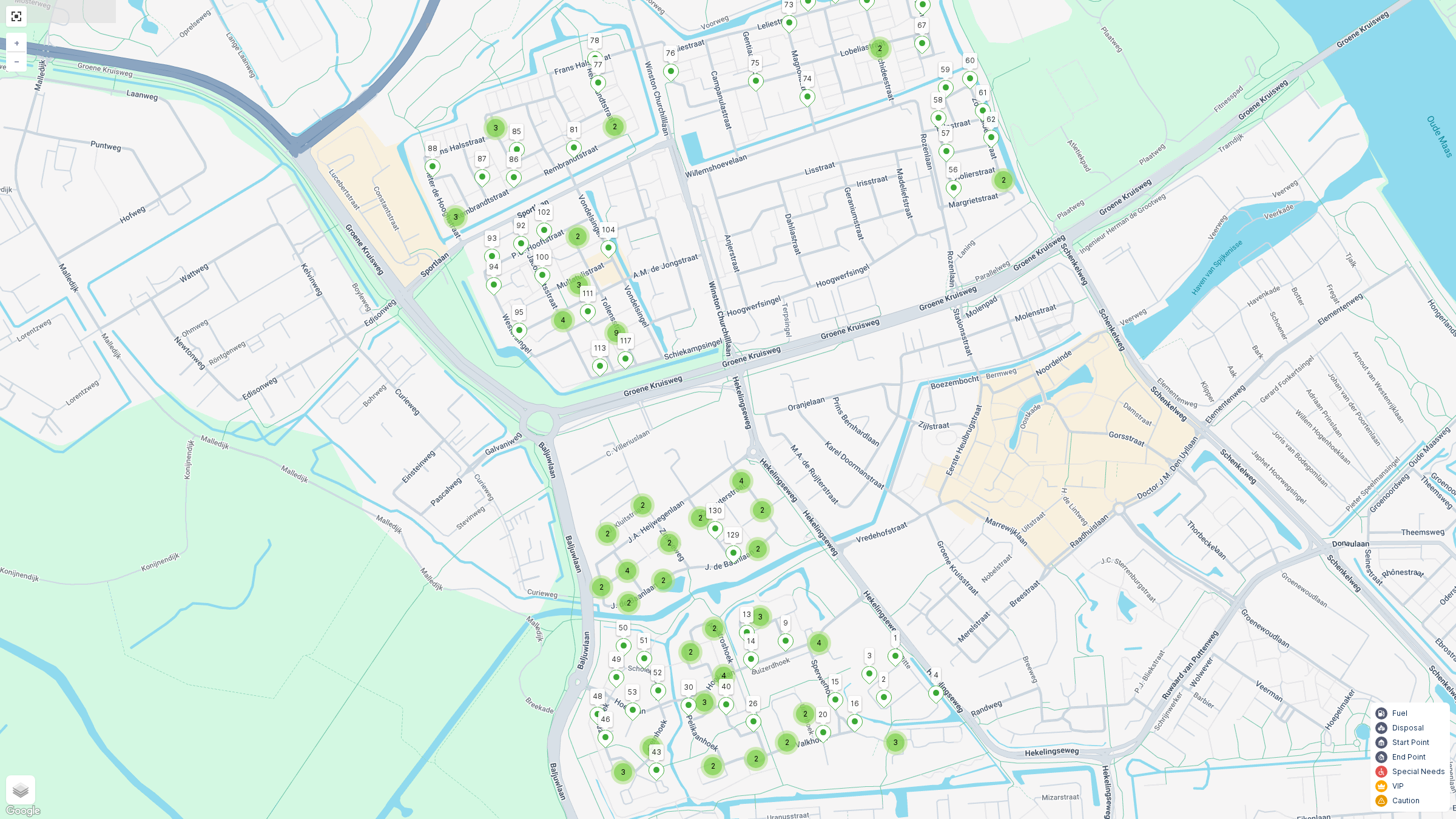
drag, startPoint x: 1081, startPoint y: 332, endPoint x: 1032, endPoint y: 375, distance: 65.2
click at [1032, 375] on div "2 2 4 2 3 3 2 3 9 4 3 2 2 2 2 2 2 4 2 2 2 2 4 2 2 2 2 2 3 3 2 3 4 112 48 75 74 …" at bounding box center [728, 410] width 1456 height 819
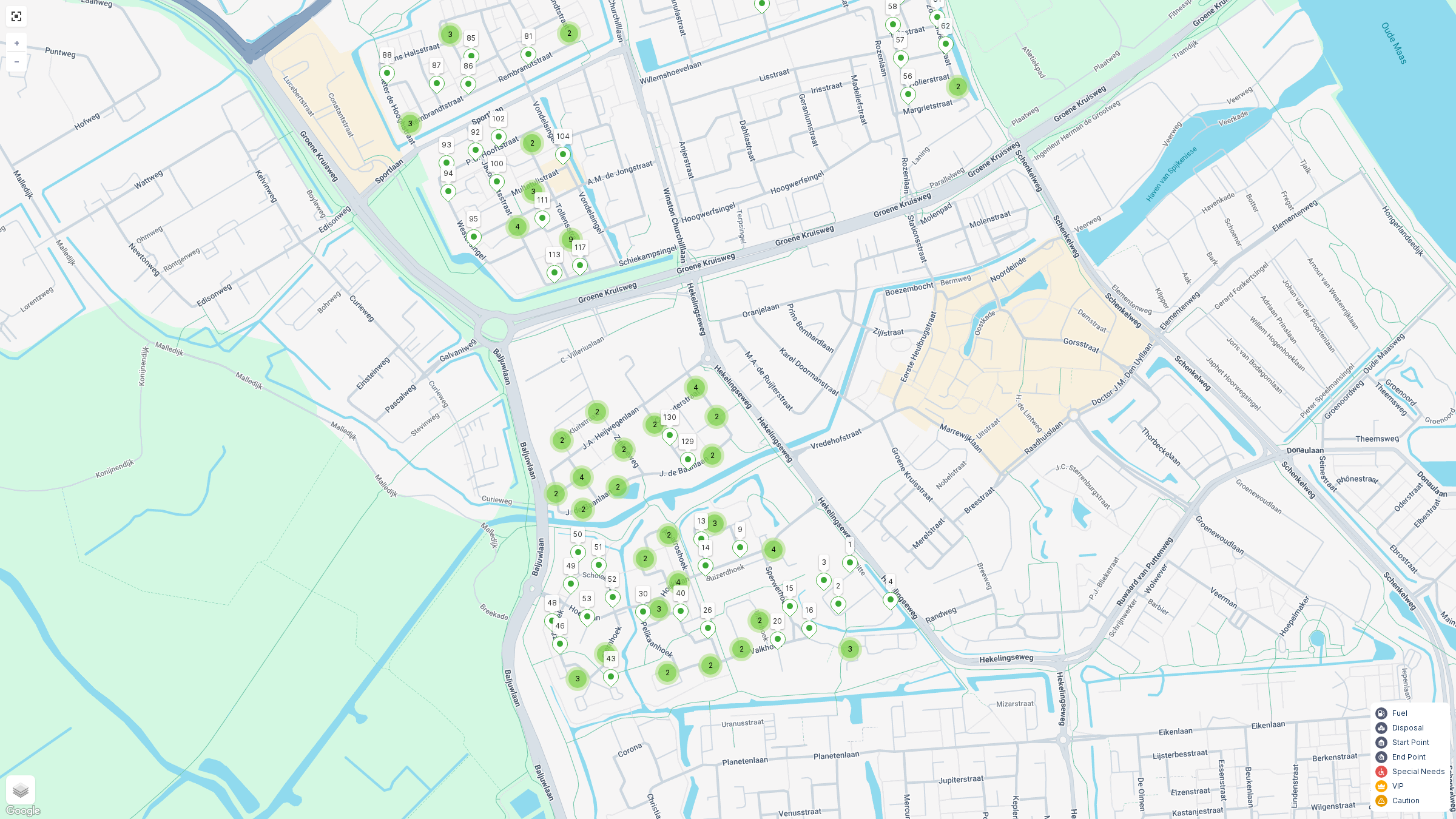
drag, startPoint x: 902, startPoint y: 644, endPoint x: 889, endPoint y: 620, distance: 27.3
click at [889, 620] on div "2 2 4 2 3 3 2 3 9 4 3 2 2 2 2 2 2 4 2 2 2 2 4 2 2 2 2 2 3 3 2 3 4 112 48 75 74 …" at bounding box center [728, 410] width 1456 height 819
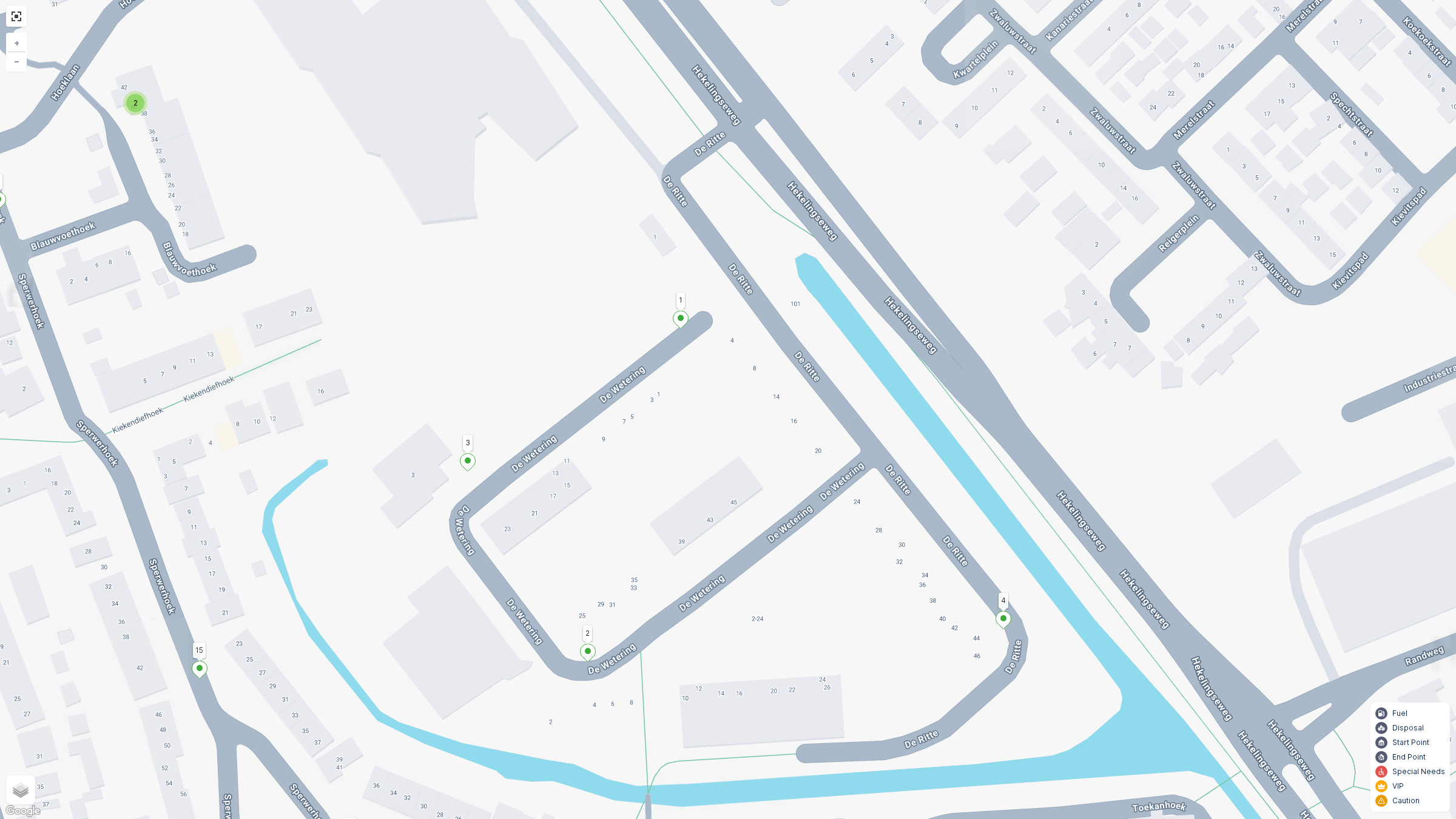
click at [668, 320] on div "2 2 2 2 2 2 2 2 3 2 2 2 2 2 2 112 48 75 74 100 78 76 88 86 81 4 68 67 72 73 71 …" at bounding box center [728, 410] width 1456 height 819
click at [690, 332] on div "2 2 2 2 2 2 2 2 3 2 2 2 2 2 2 112 48 75 74 100 78 76 88 86 81 4 68 67 72 73 71 …" at bounding box center [728, 410] width 1456 height 819
click at [681, 323] on icon at bounding box center [680, 320] width 15 height 18
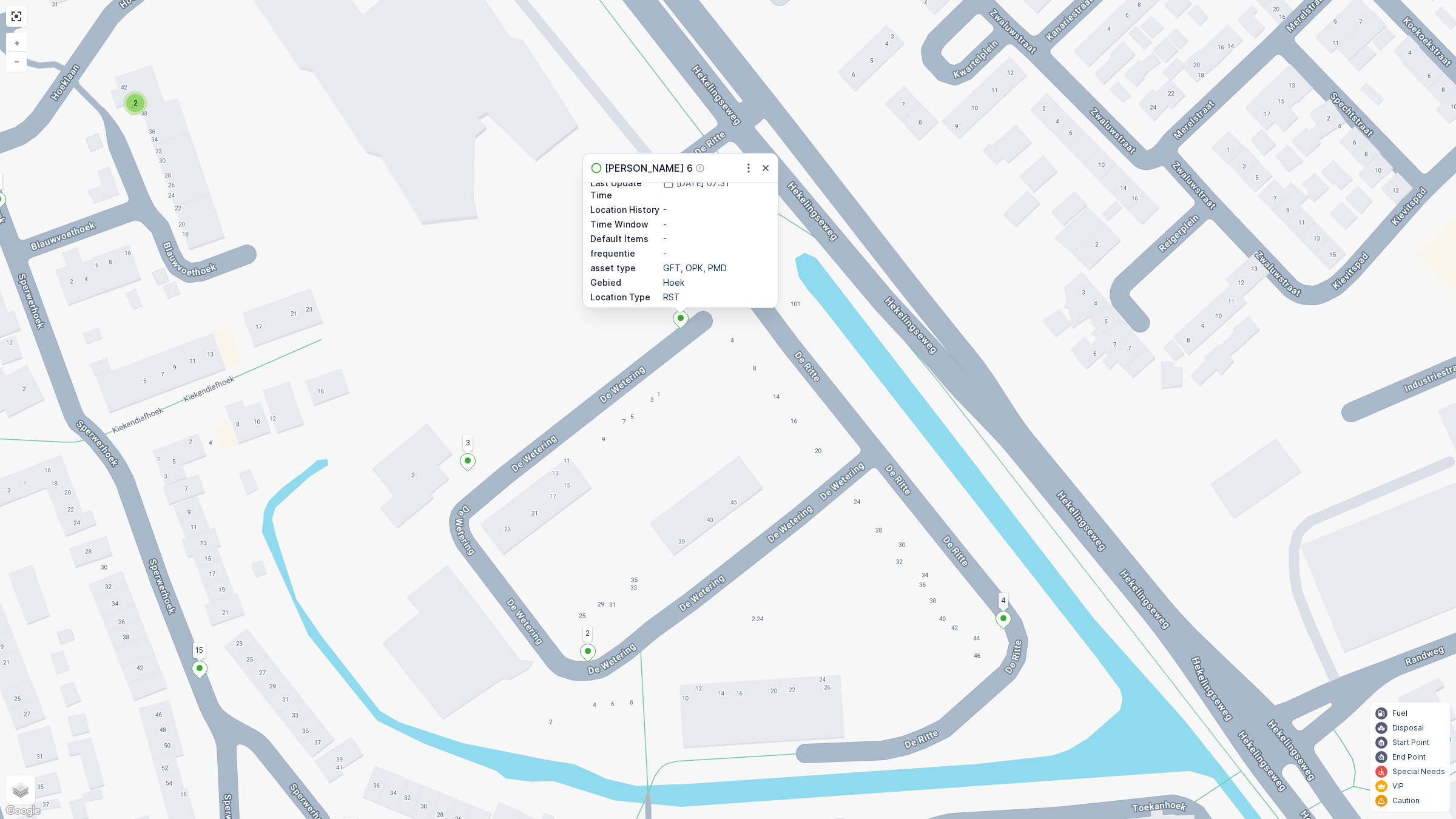
scroll to position [325, 0]
click at [759, 168] on icon "button" at bounding box center [765, 168] width 13 height 13
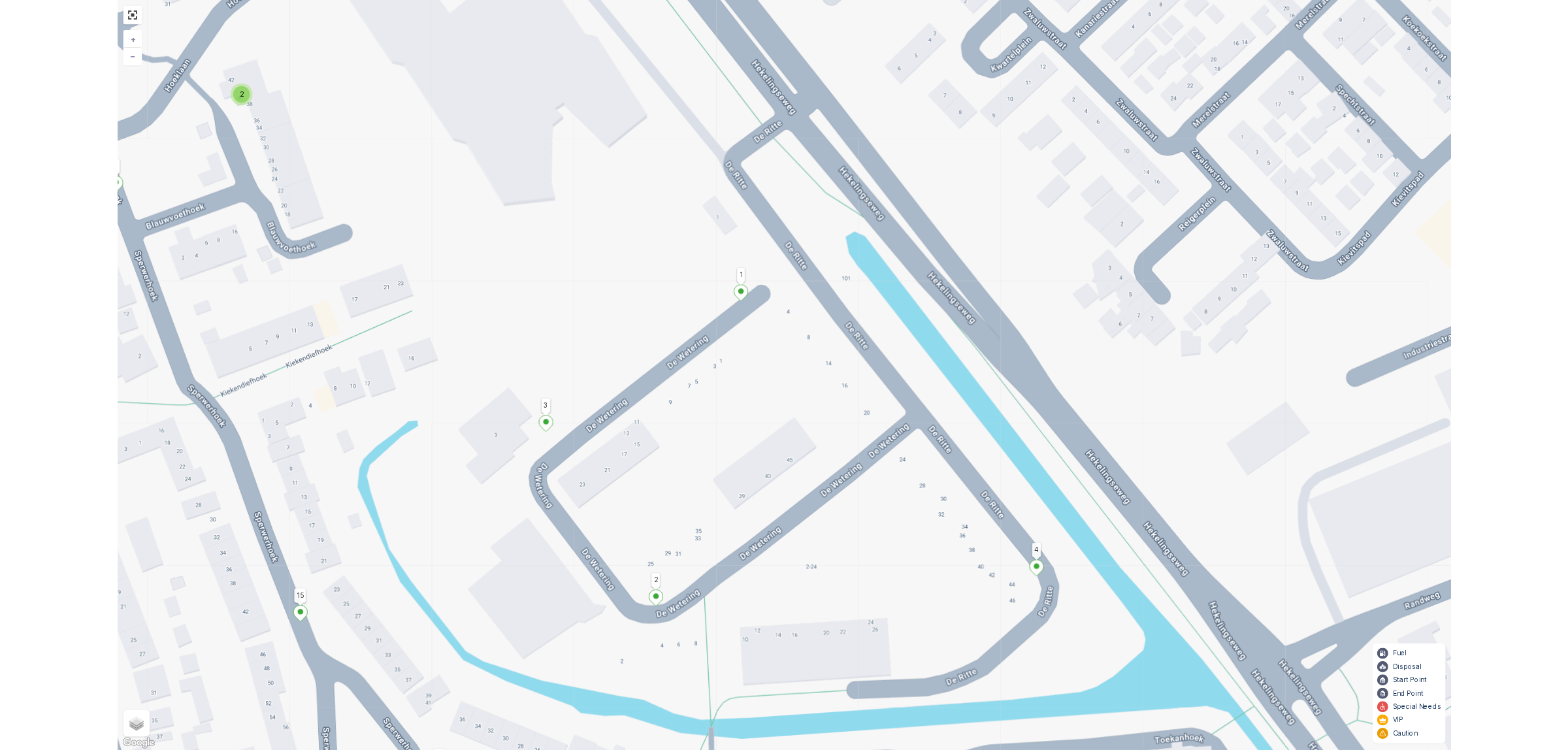
scroll to position [0, 0]
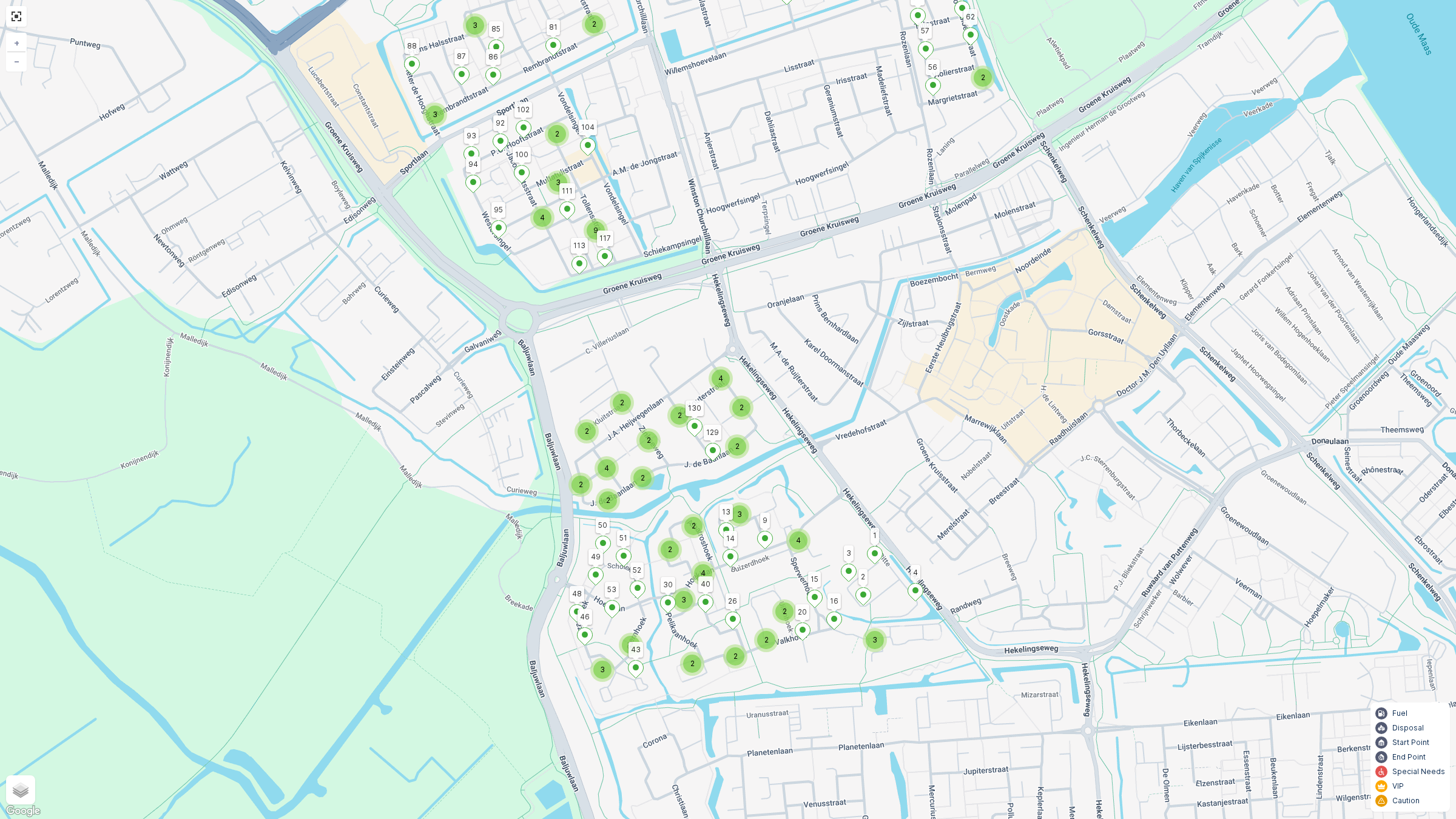
drag, startPoint x: 969, startPoint y: 380, endPoint x: 905, endPoint y: 517, distance: 151.2
click at [908, 517] on div "2 2 4 2 3 3 2 3 9 4 3 2 2 2 2 2 2 4 2 2 2 2 4 2 2 2 2 2 3 3 2 3 4 112 48 75 74 …" at bounding box center [728, 410] width 1456 height 819
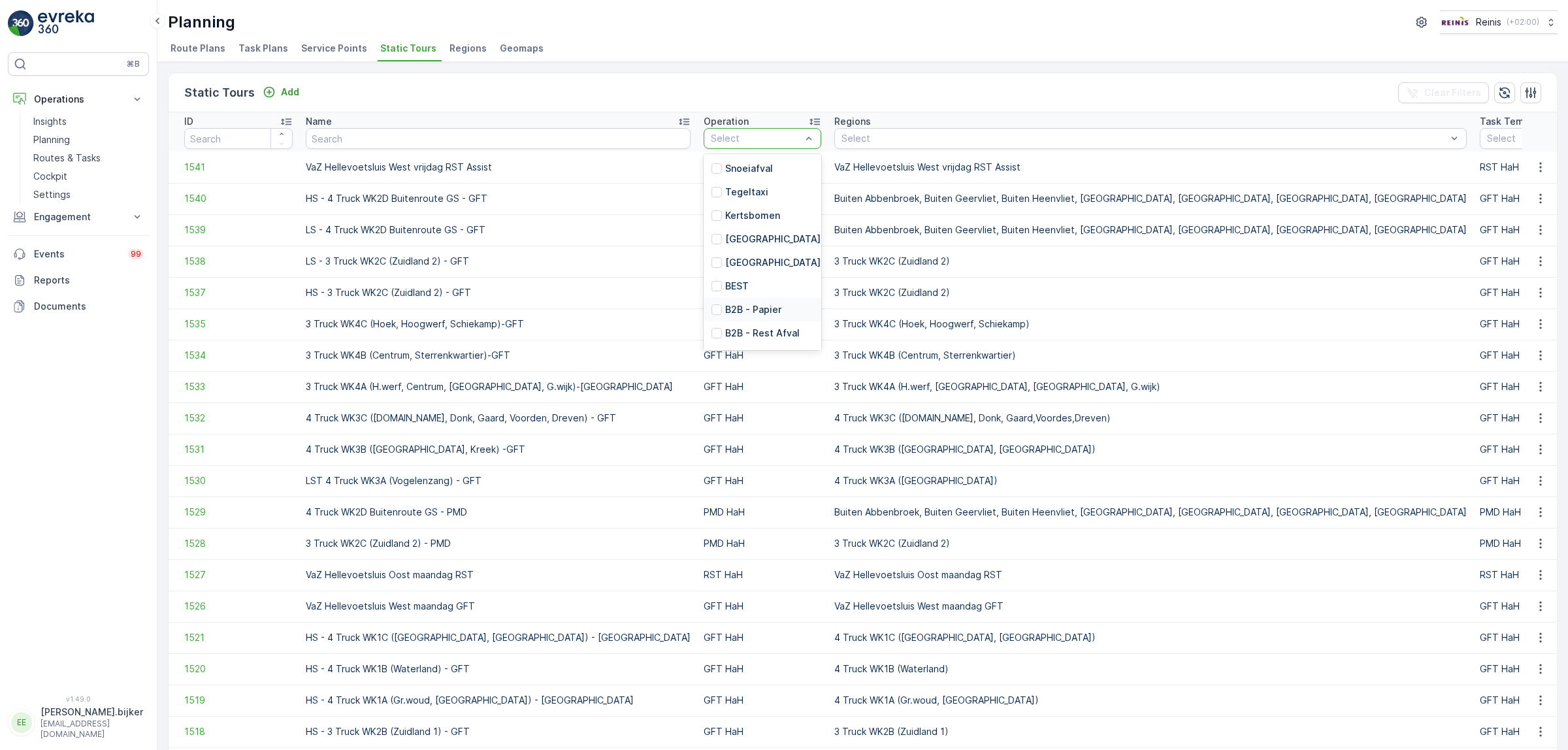
click at [725, 309] on p "B2B - Papier" at bounding box center [753, 310] width 56 height 14
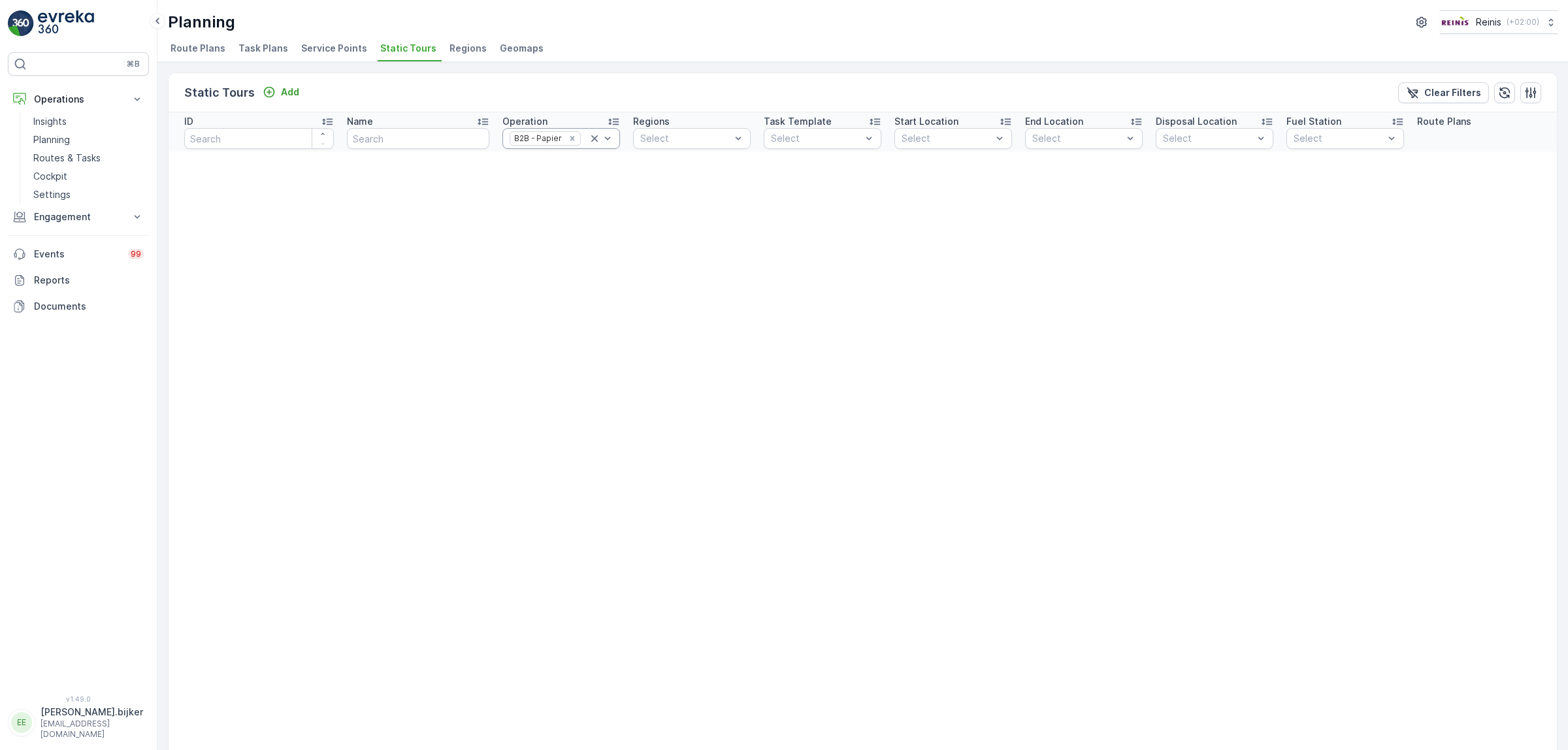
click at [591, 137] on icon at bounding box center [594, 138] width 7 height 7
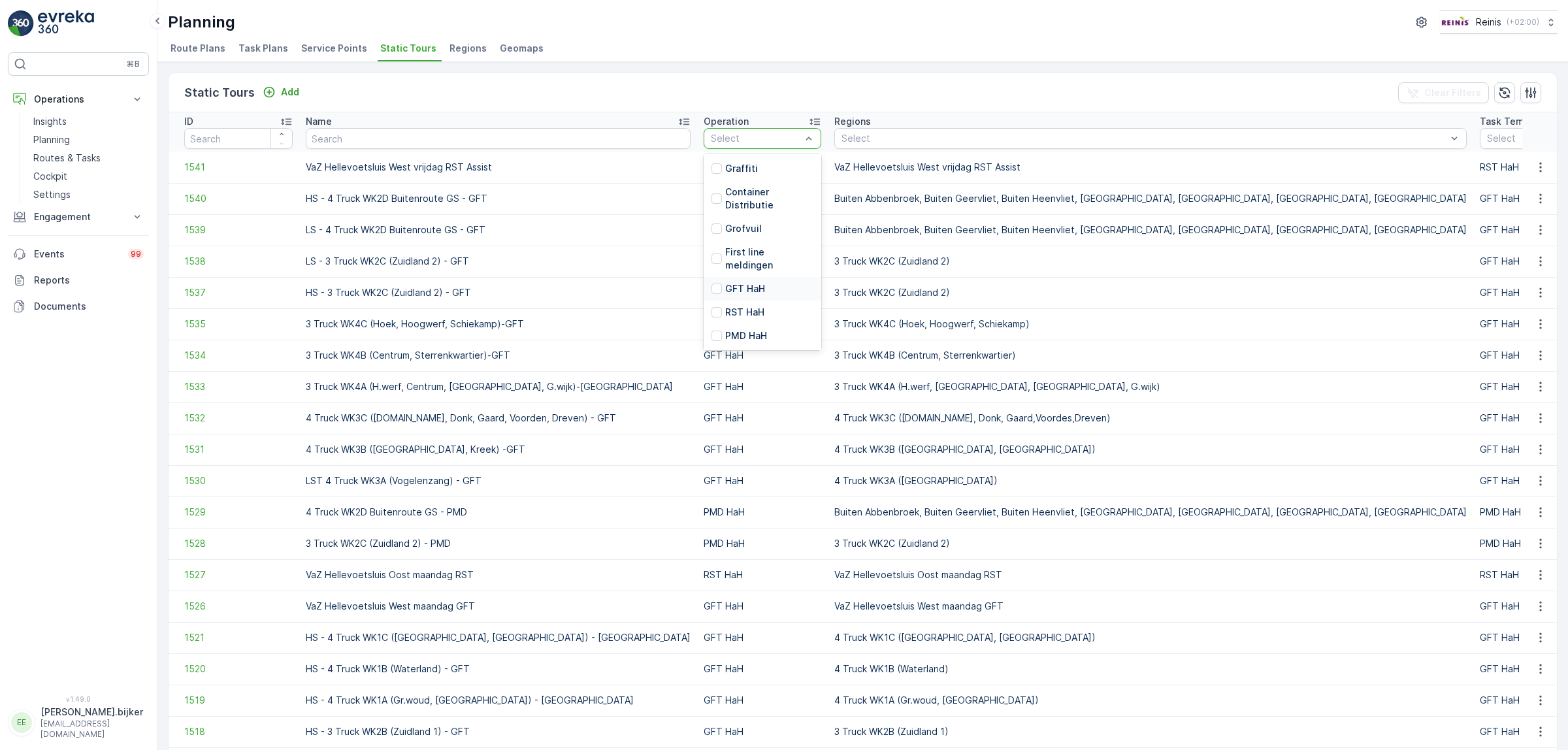
scroll to position [294, 0]
click at [725, 335] on p "OPK HaH" at bounding box center [744, 337] width 40 height 14
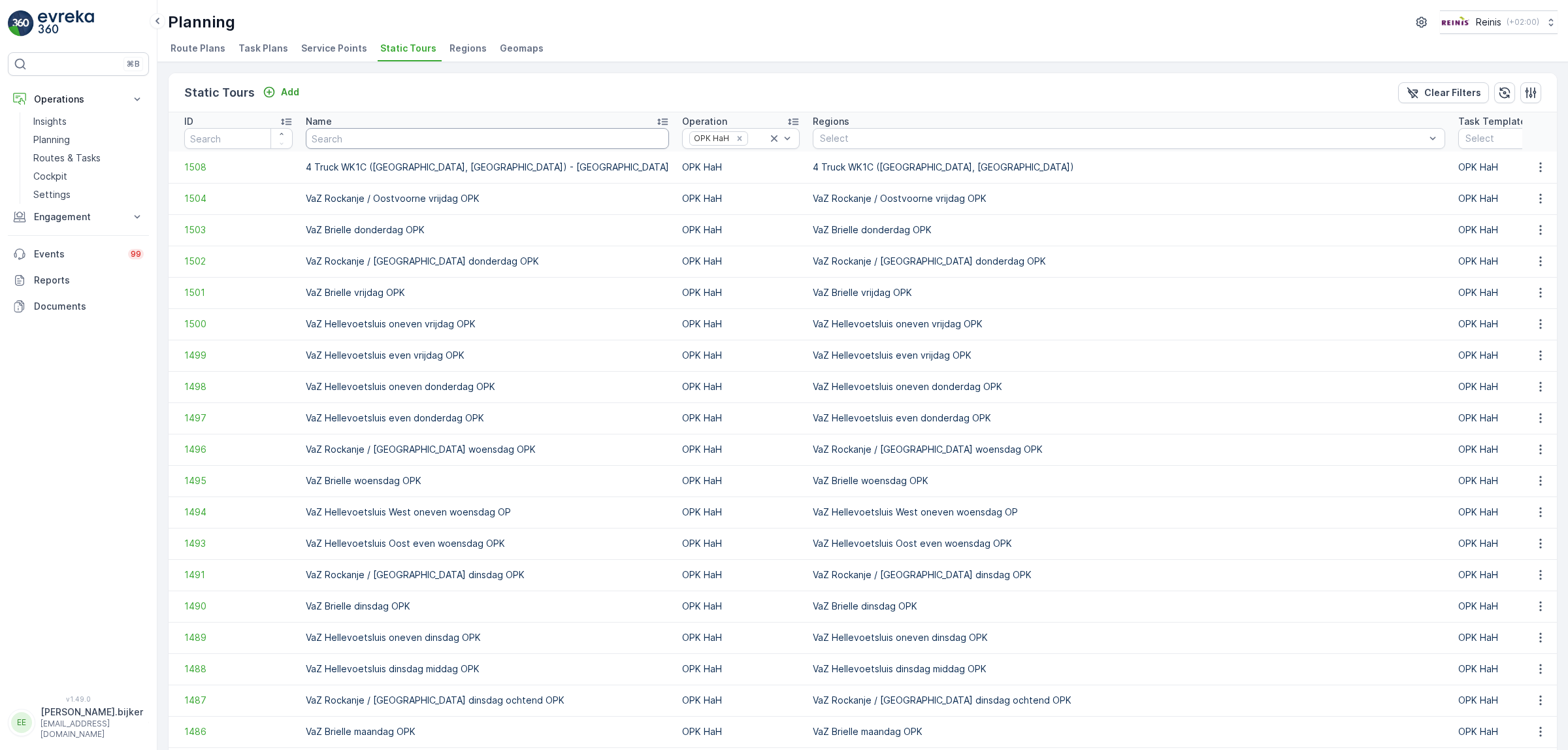
click at [448, 141] on input "text" at bounding box center [487, 139] width 363 height 21
type input "vaz"
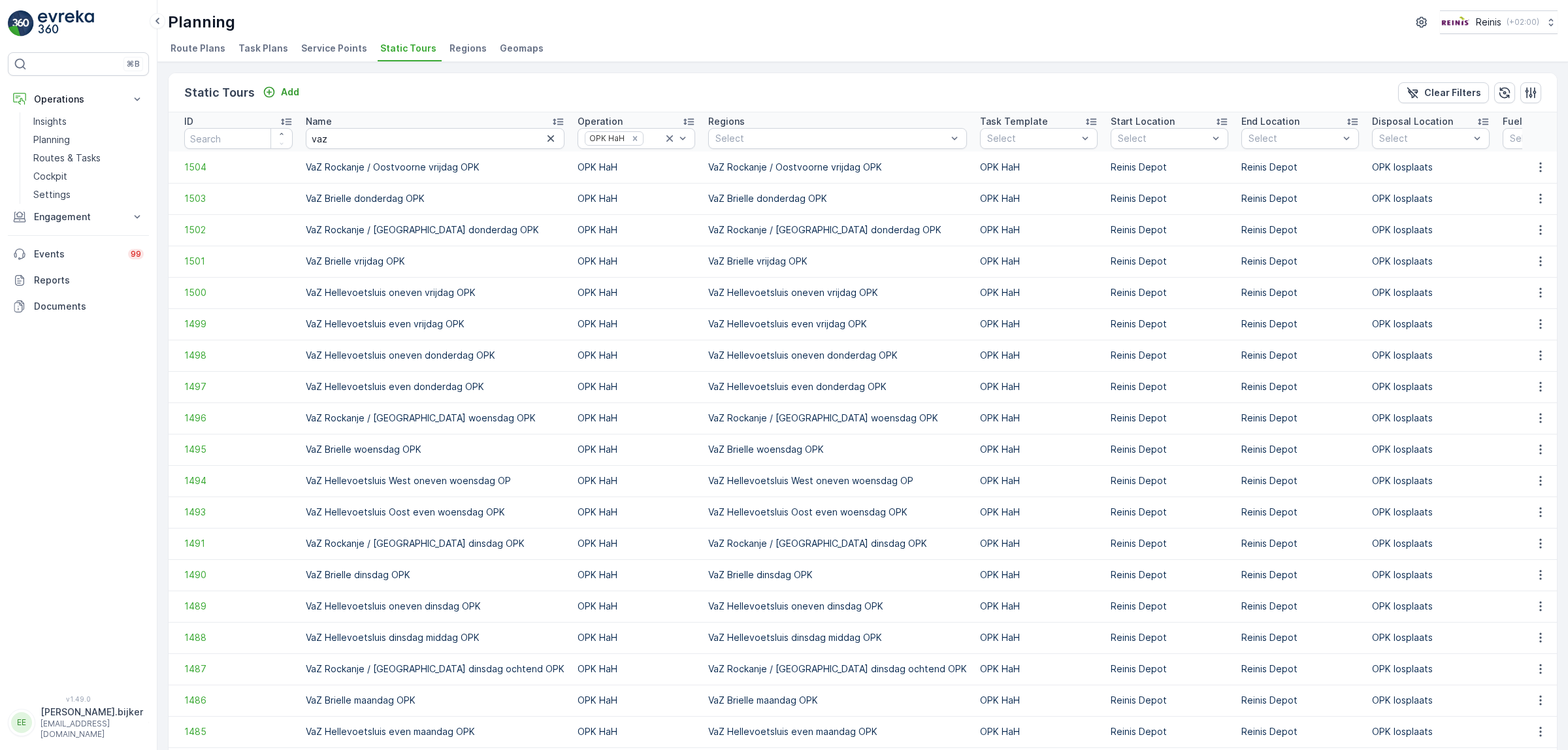
scroll to position [115, 0]
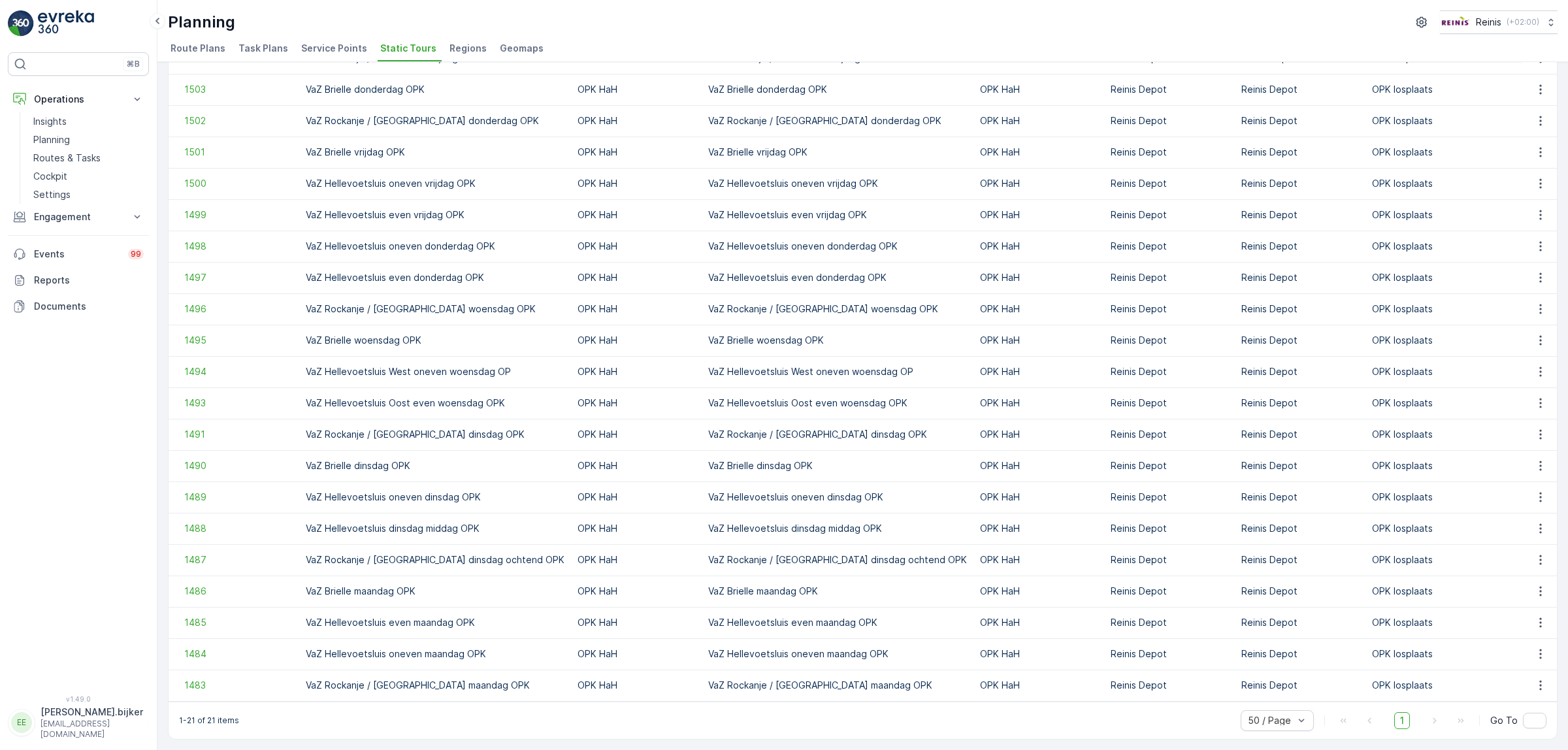
click at [431, 560] on td "VaZ Rockanje / [GEOGRAPHIC_DATA] dinsdag ochtend OPK" at bounding box center [435, 560] width 272 height 31
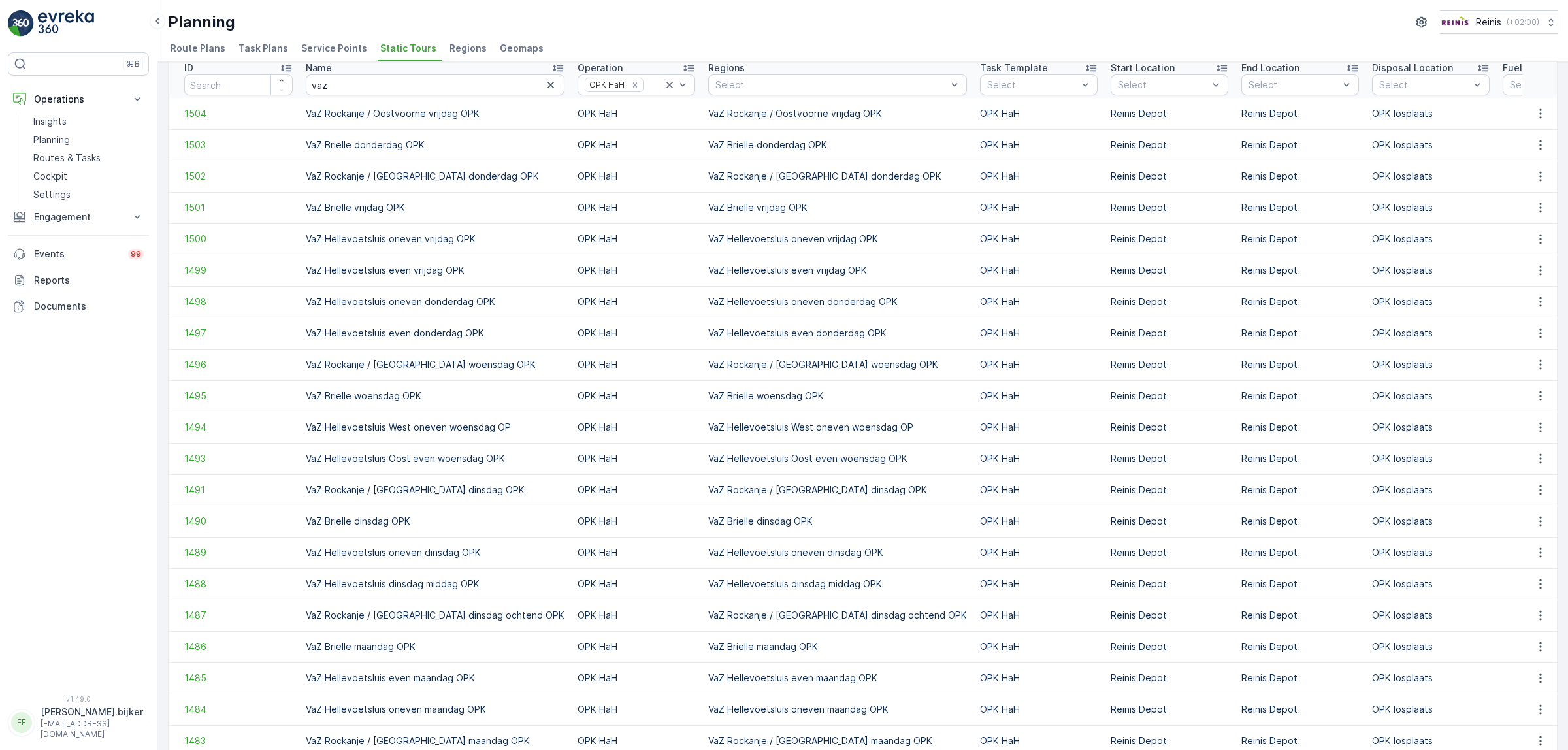
scroll to position [0, 0]
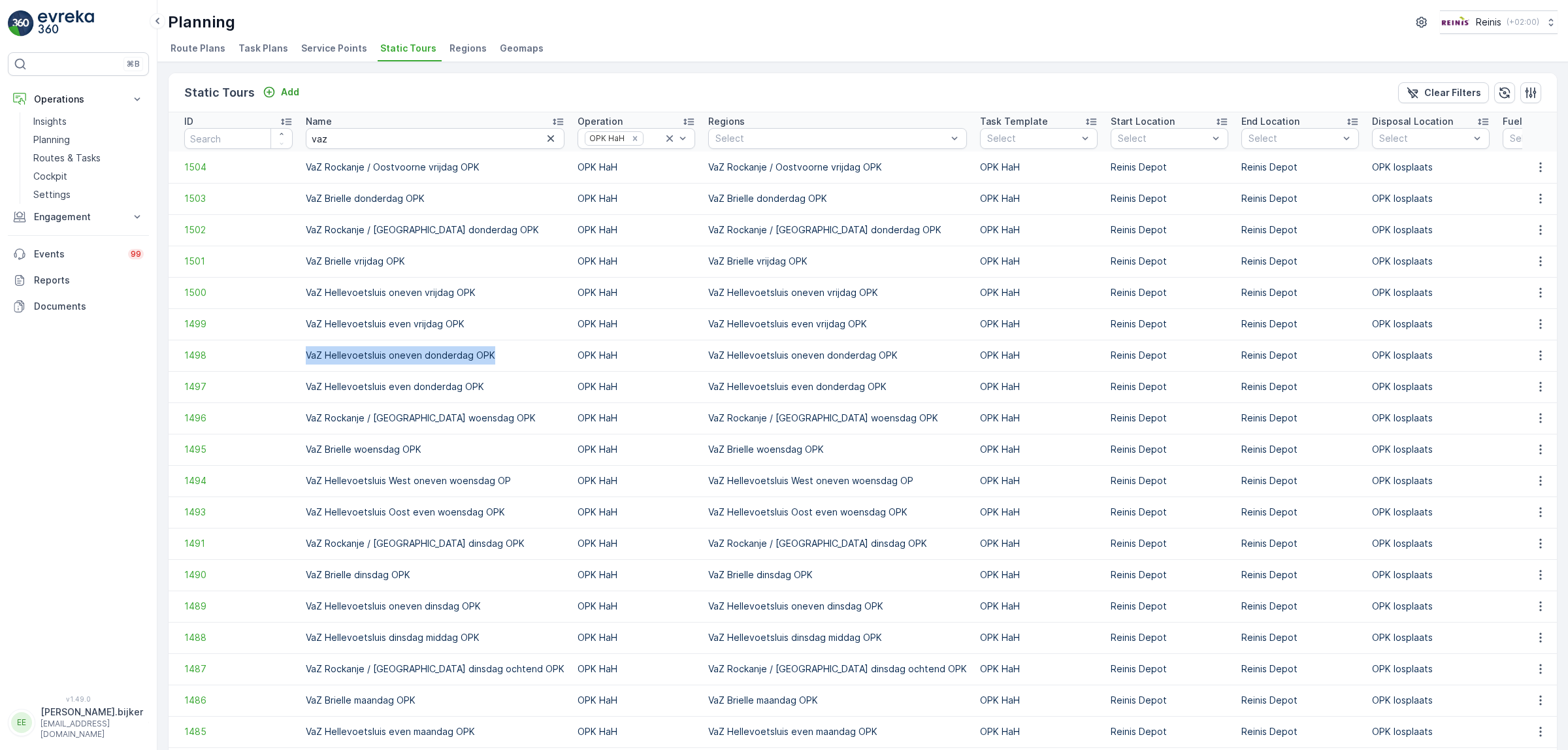
drag, startPoint x: 493, startPoint y: 355, endPoint x: 298, endPoint y: 348, distance: 195.1
click at [299, 348] on td "VaZ Hellevoetsluis oneven donderdag OPK" at bounding box center [435, 355] width 272 height 31
copy td "VaZ Hellevoetsluis oneven donderdag OPK"
click at [220, 45] on span "Route Plans" at bounding box center [198, 48] width 55 height 14
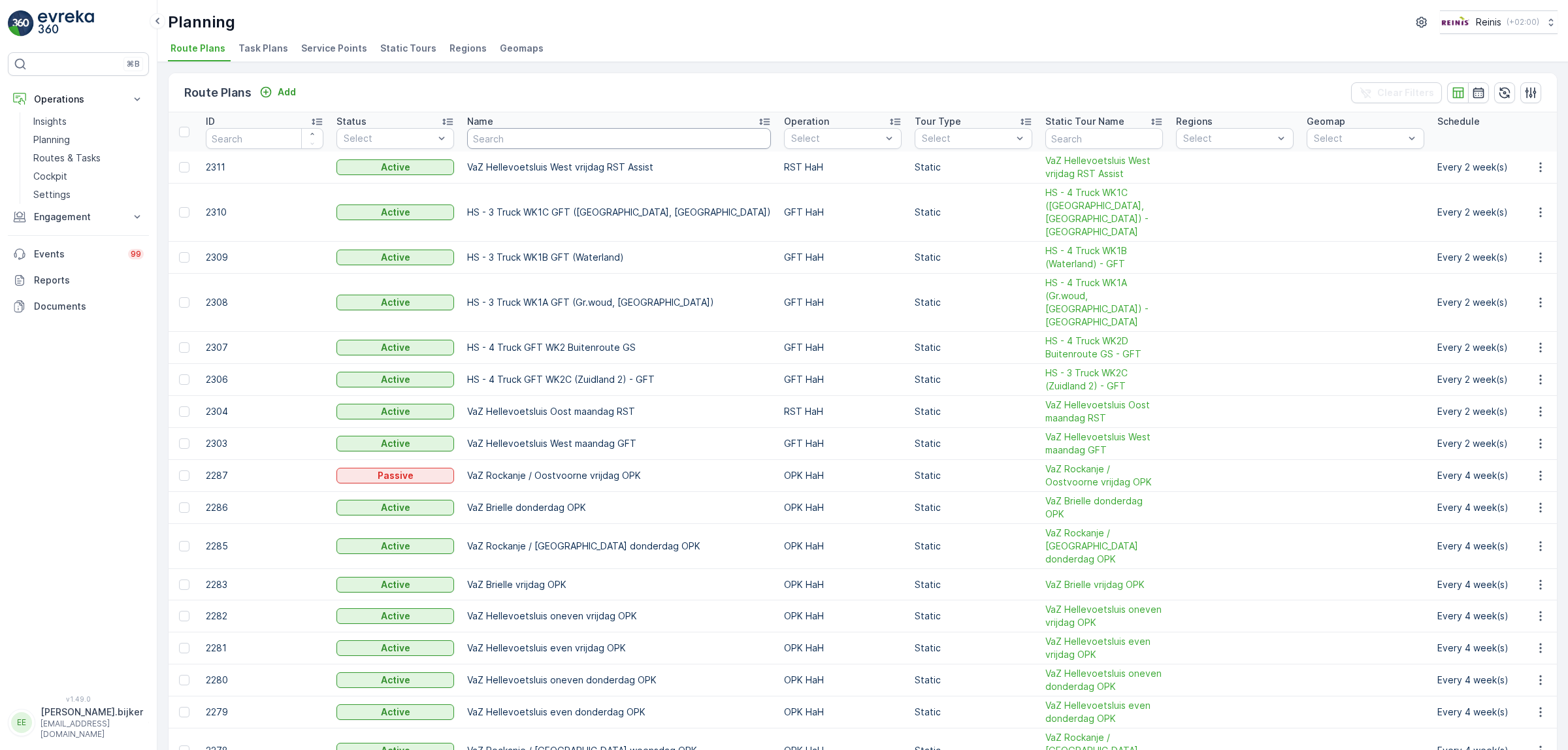
click at [502, 138] on input "text" at bounding box center [619, 139] width 304 height 21
paste input "VaZ Hellevoetsluis oneven donderdag OPK"
type input "VaZ Hellevoetsluis oneven donderdag OPK"
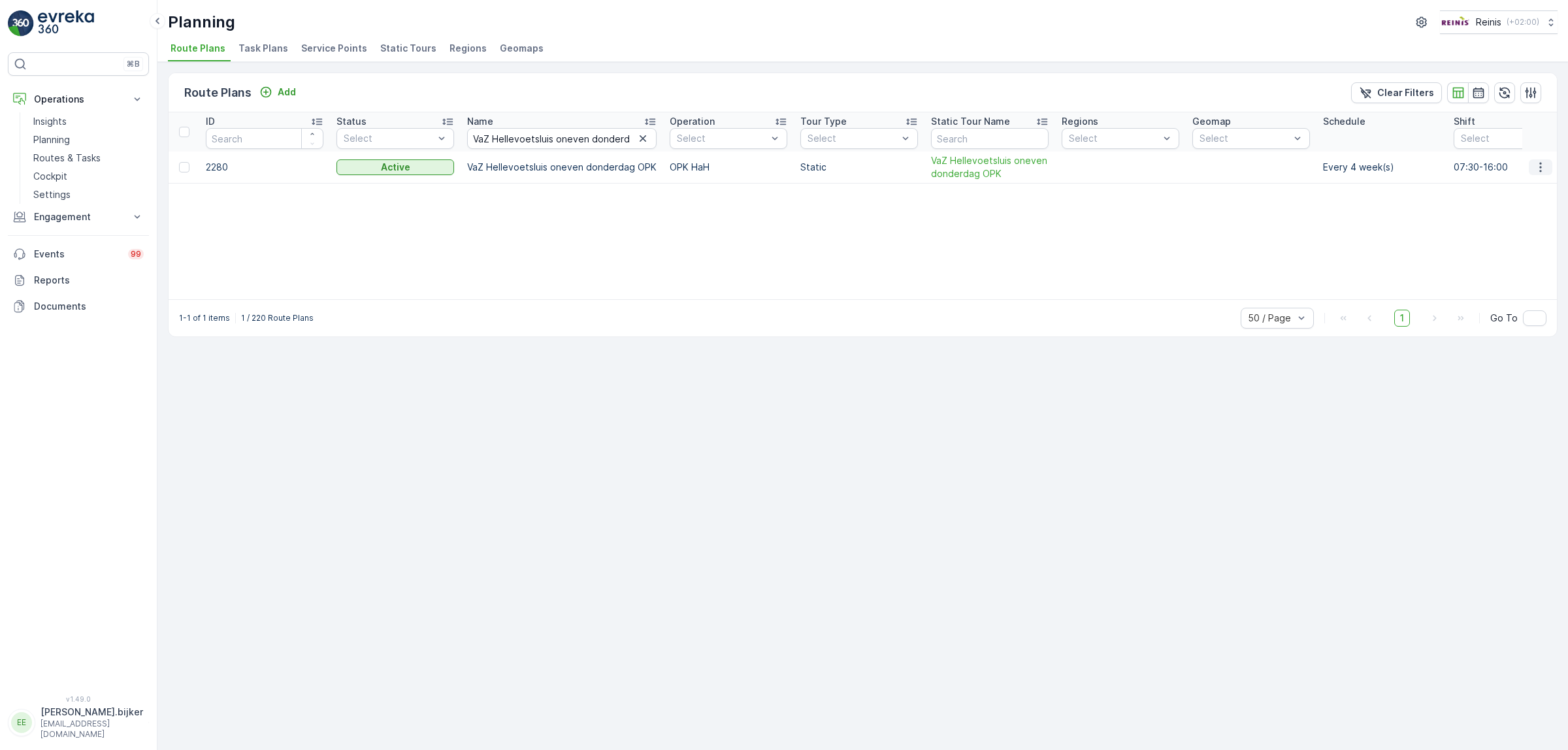
click at [1543, 164] on icon "button" at bounding box center [1540, 168] width 14 height 14
click at [1531, 185] on span "Edit Route Plan" at bounding box center [1528, 186] width 68 height 14
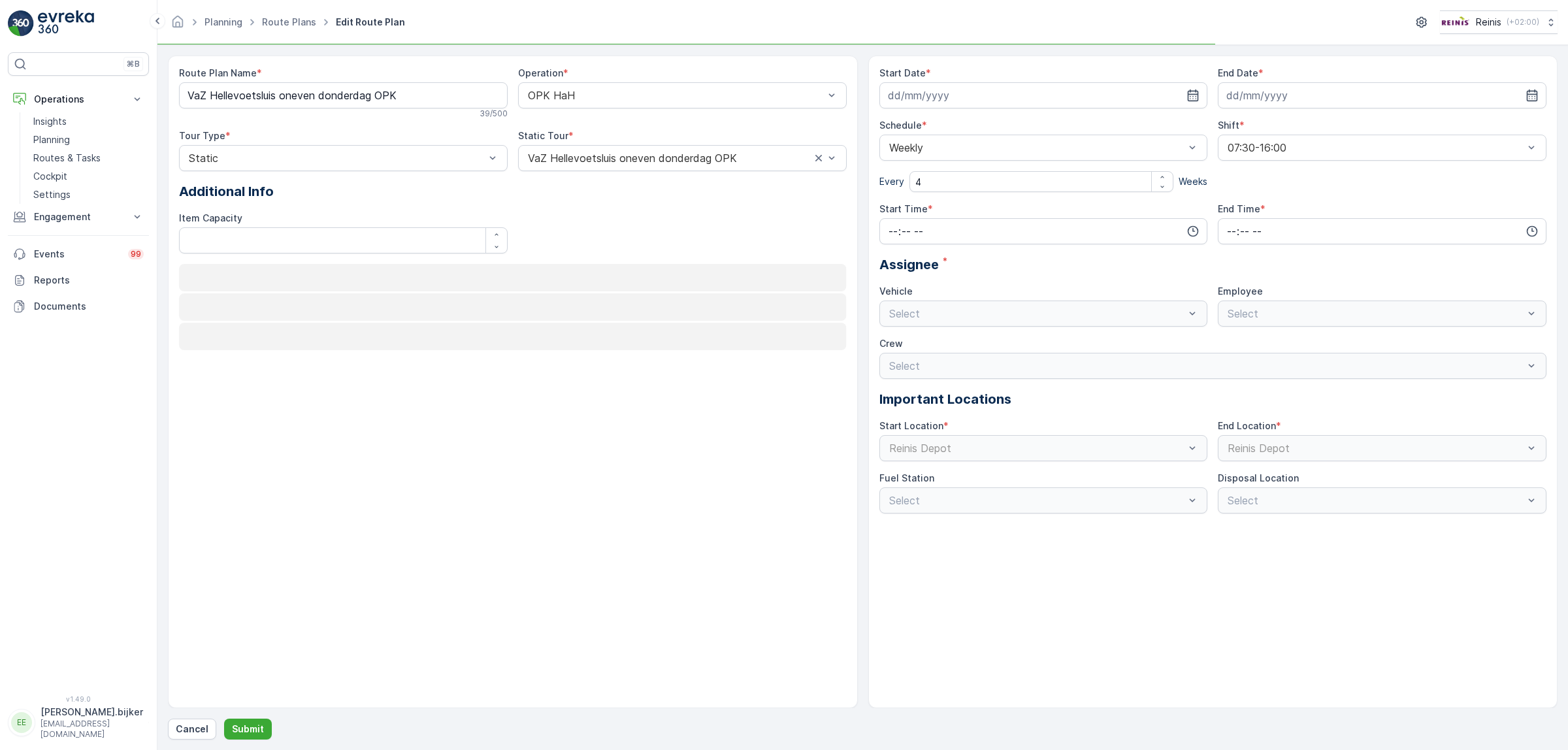
type input "[DATE]"
type input "07:30"
type input "16:00"
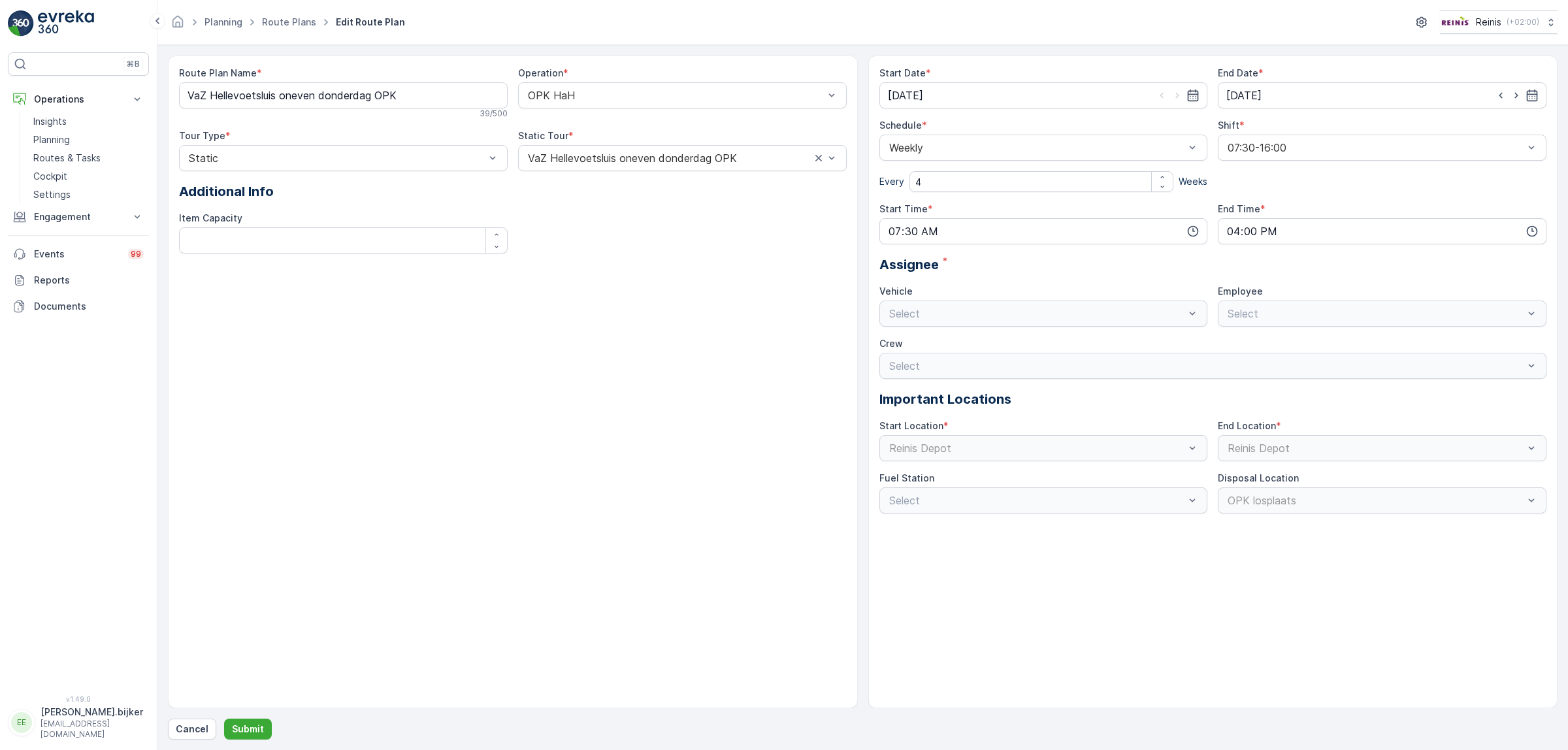
click at [774, 266] on div "Route Plan Name * VaZ Hellevoetsluis oneven donderdag OPK 39 / 500 Operation * …" at bounding box center [512, 382] width 690 height 653
click at [793, 255] on div "Route Plan Name * VaZ Hellevoetsluis oneven donderdag OPK 39 / 500 Operation * …" at bounding box center [512, 165] width 668 height 197
click at [1139, 184] on input "4" at bounding box center [1041, 181] width 264 height 21
click at [1101, 153] on div at bounding box center [1036, 148] width 298 height 12
click at [1107, 286] on div "Vehicle" at bounding box center [1043, 292] width 328 height 14
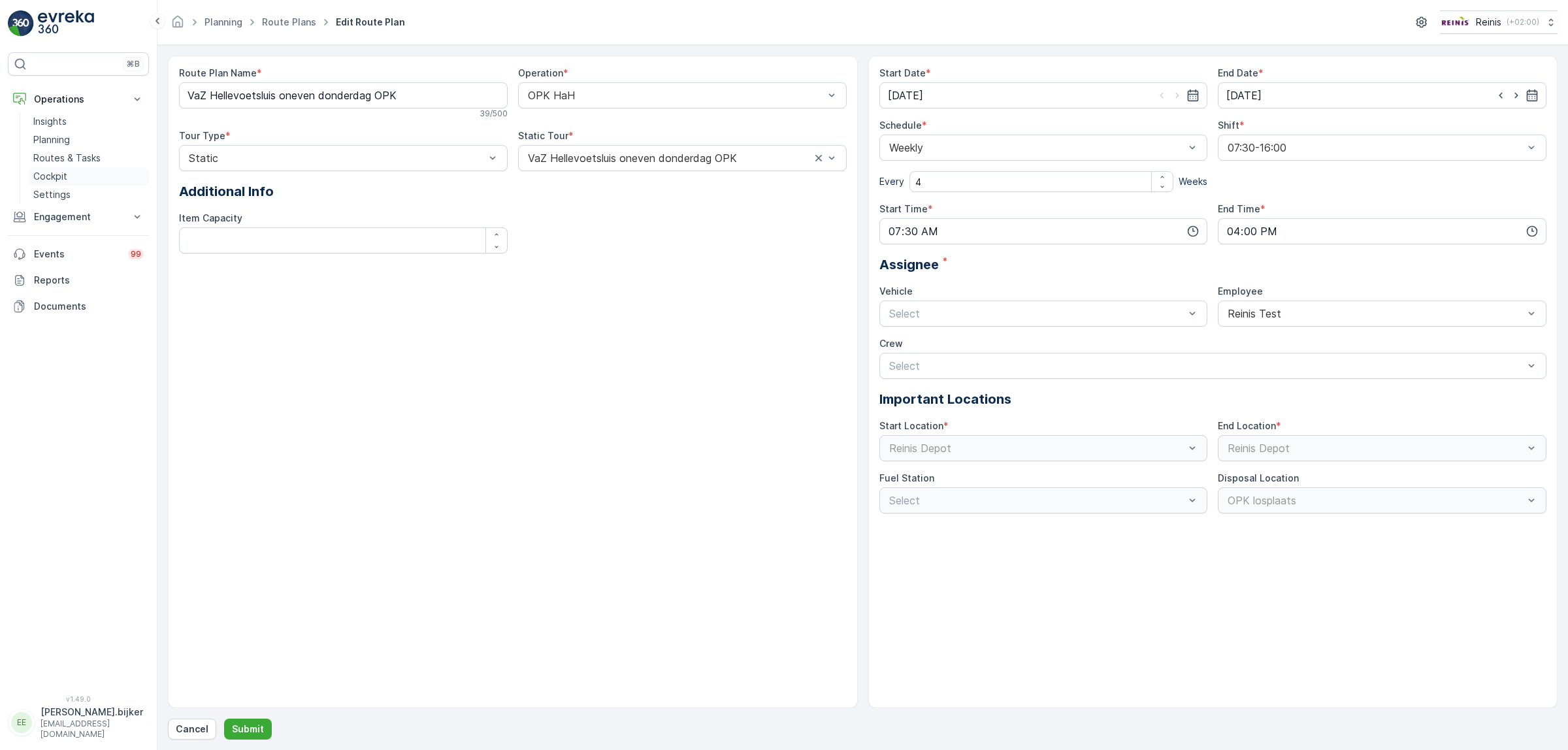
click at [57, 177] on p "Cockpit" at bounding box center [50, 177] width 34 height 14
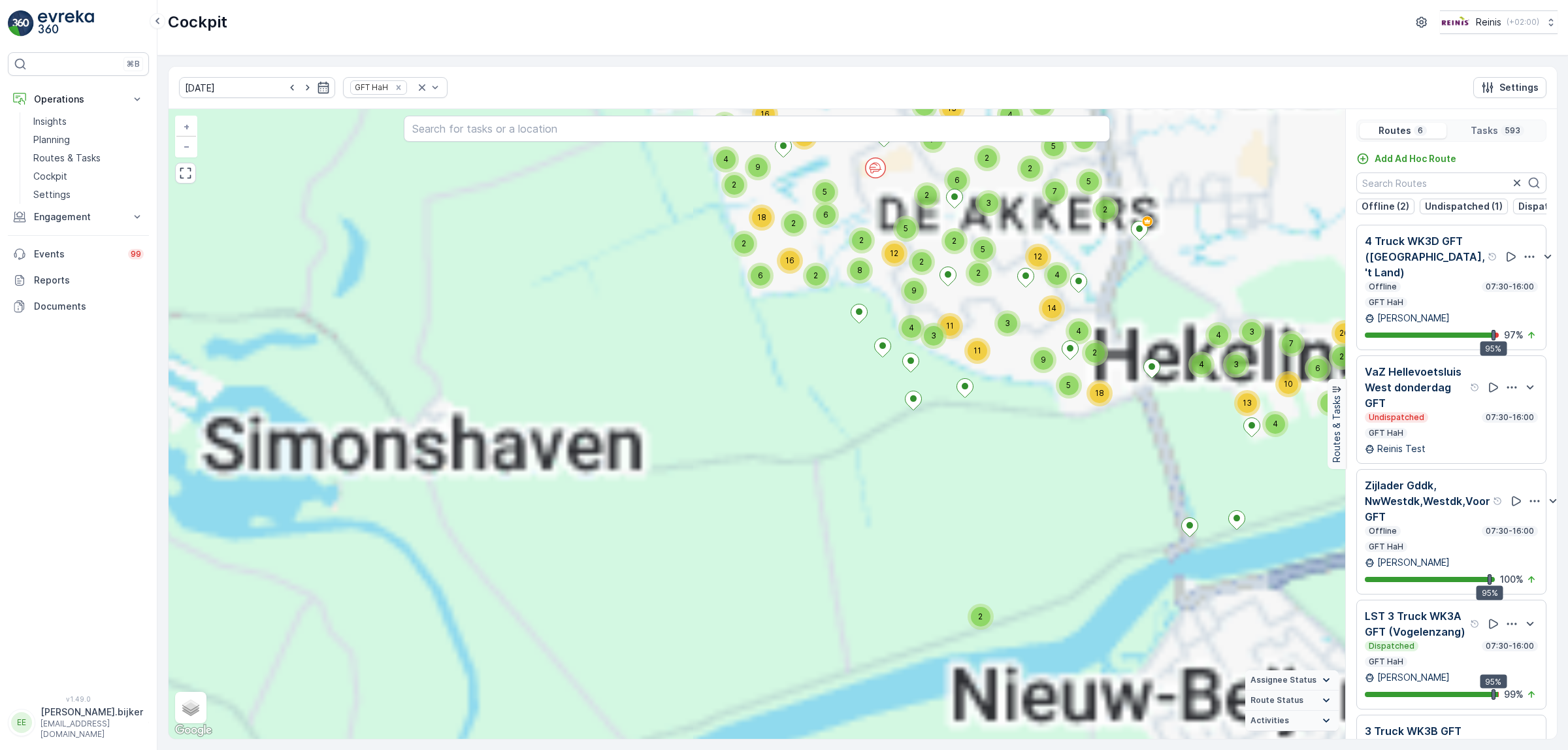
drag, startPoint x: 1060, startPoint y: 592, endPoint x: 856, endPoint y: 588, distance: 204.0
click at [858, 587] on div "117 153 2 144 136 3 3 34 2 2 5 9 8 12 2 2 3 3 2 2 3 2 7 6 4 2 13 7 7 11 2 16 5 …" at bounding box center [756, 424] width 1176 height 630
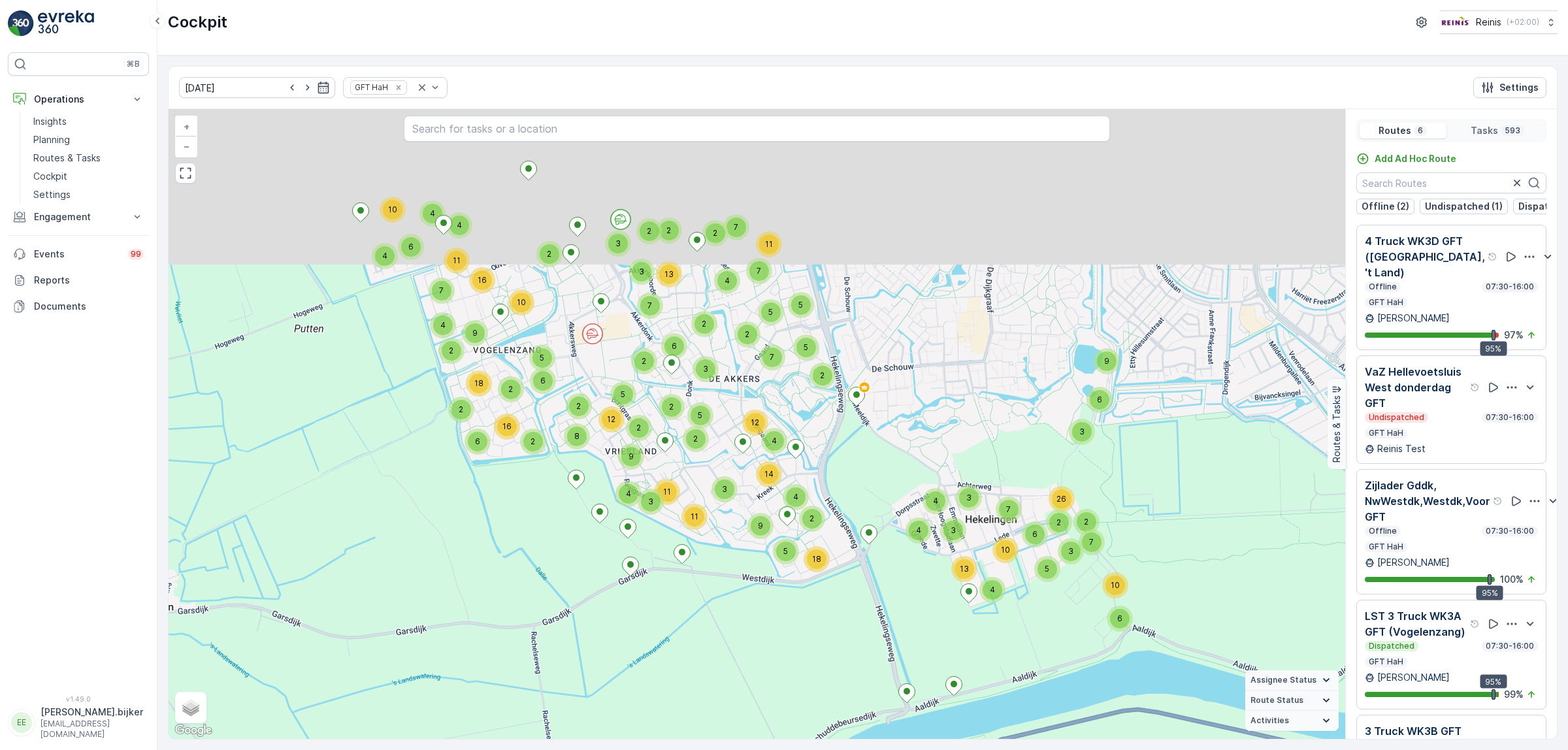
drag, startPoint x: 920, startPoint y: 611, endPoint x: 917, endPoint y: 618, distance: 7.6
click at [917, 618] on div "2 2 5 9 8 12 2 2 3 3 2 2 3 2 7 6 4 2 13 7 7 11 2 16 5 6 2 6 2 2 9 18 4 10 2 7 4…" at bounding box center [756, 424] width 1176 height 630
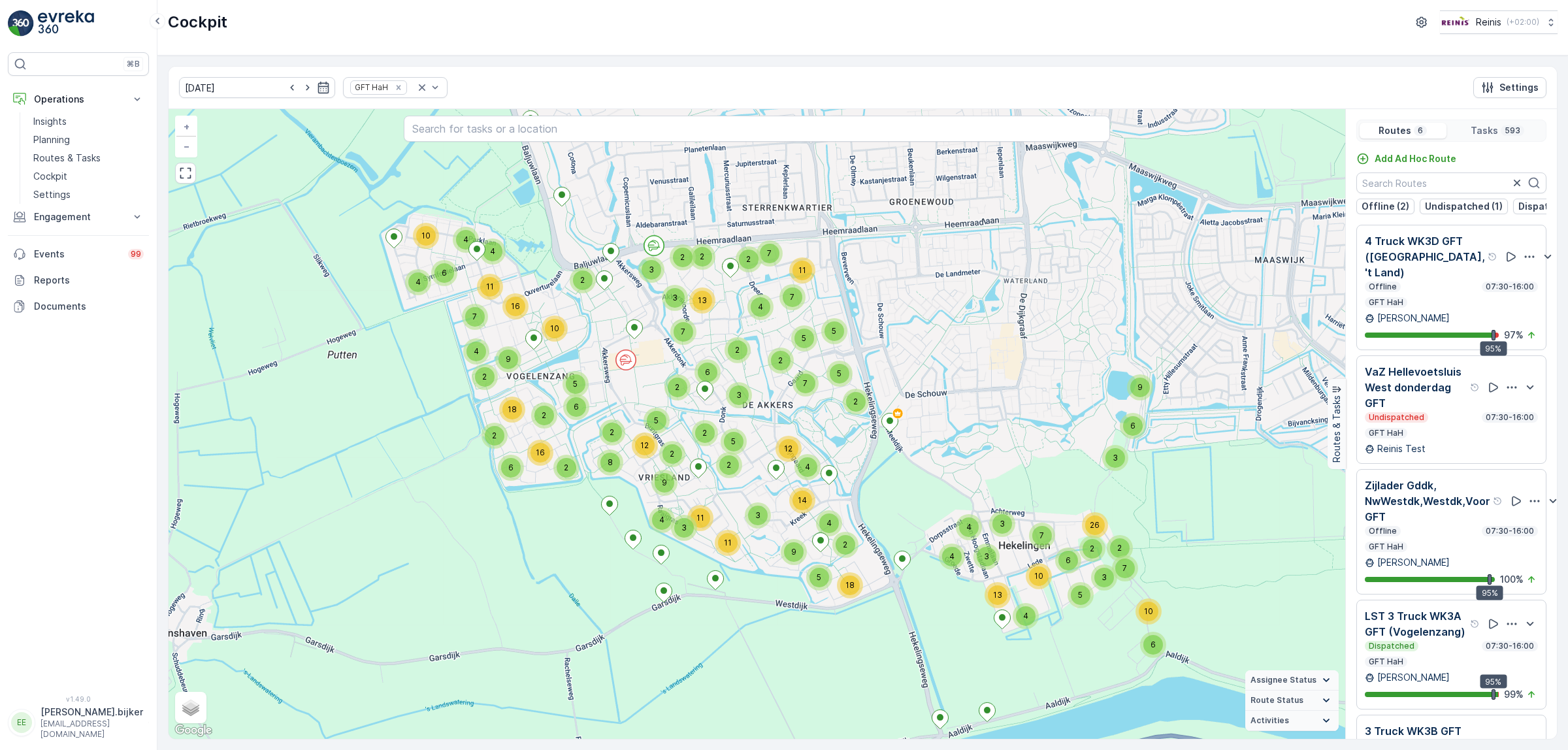
drag, startPoint x: 989, startPoint y: 306, endPoint x: 1023, endPoint y: 332, distance: 42.8
click at [1023, 332] on div "2 2 5 9 8 12 2 2 3 3 2 2 3 2 7 6 4 2 13 7 7 11 2 16 5 6 2 6 2 2 9 18 4 10 2 7 4…" at bounding box center [756, 424] width 1176 height 630
click at [1410, 280] on p "4 Truck WK3D GFT ([GEOGRAPHIC_DATA], 't Land)" at bounding box center [1424, 257] width 121 height 47
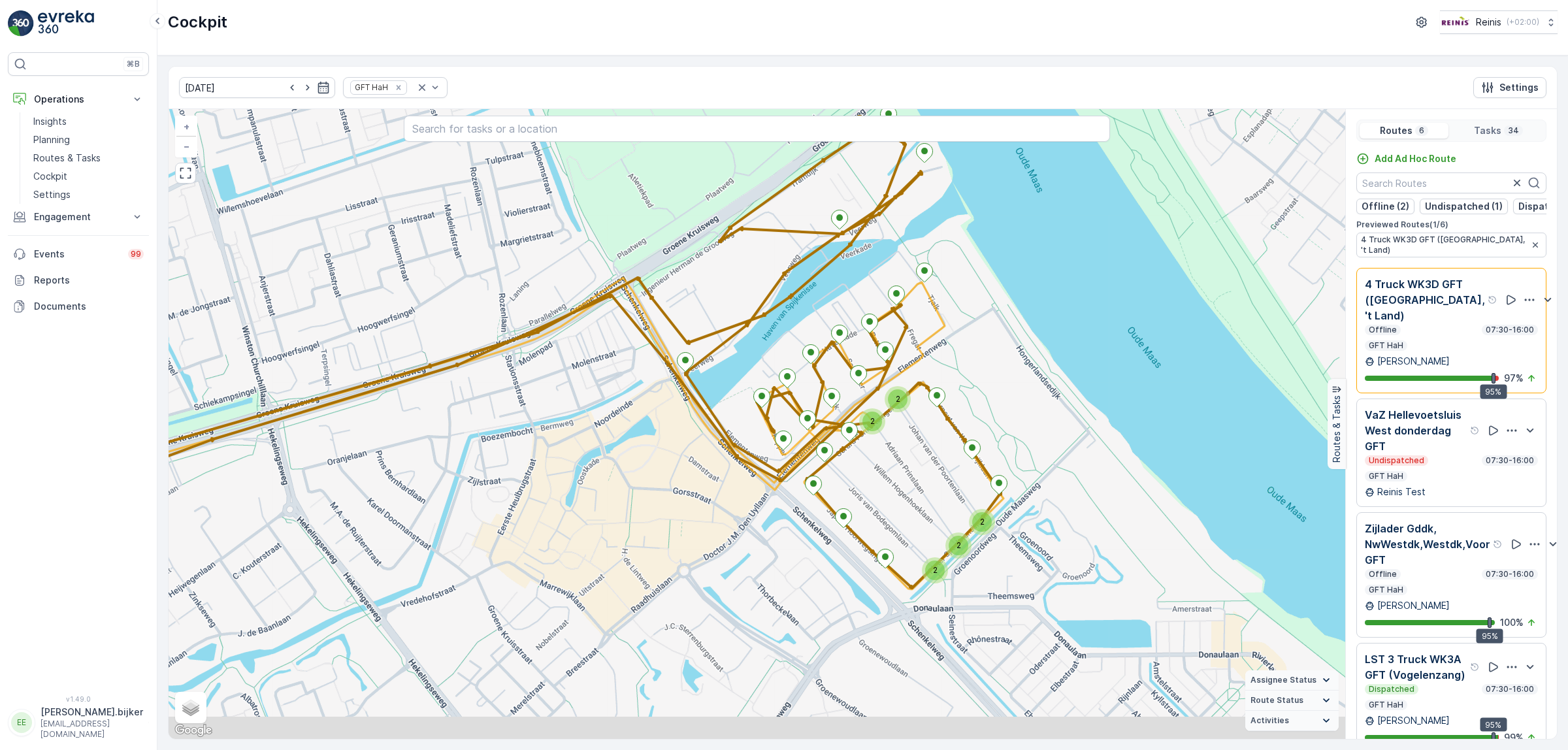
drag, startPoint x: 931, startPoint y: 542, endPoint x: 994, endPoint y: 474, distance: 92.7
click at [994, 474] on div "2 2 2 2 2 + − Satellite Roadmap Terrain Hybrid Leaflet Keyboard shortcuts Map D…" at bounding box center [756, 424] width 1176 height 630
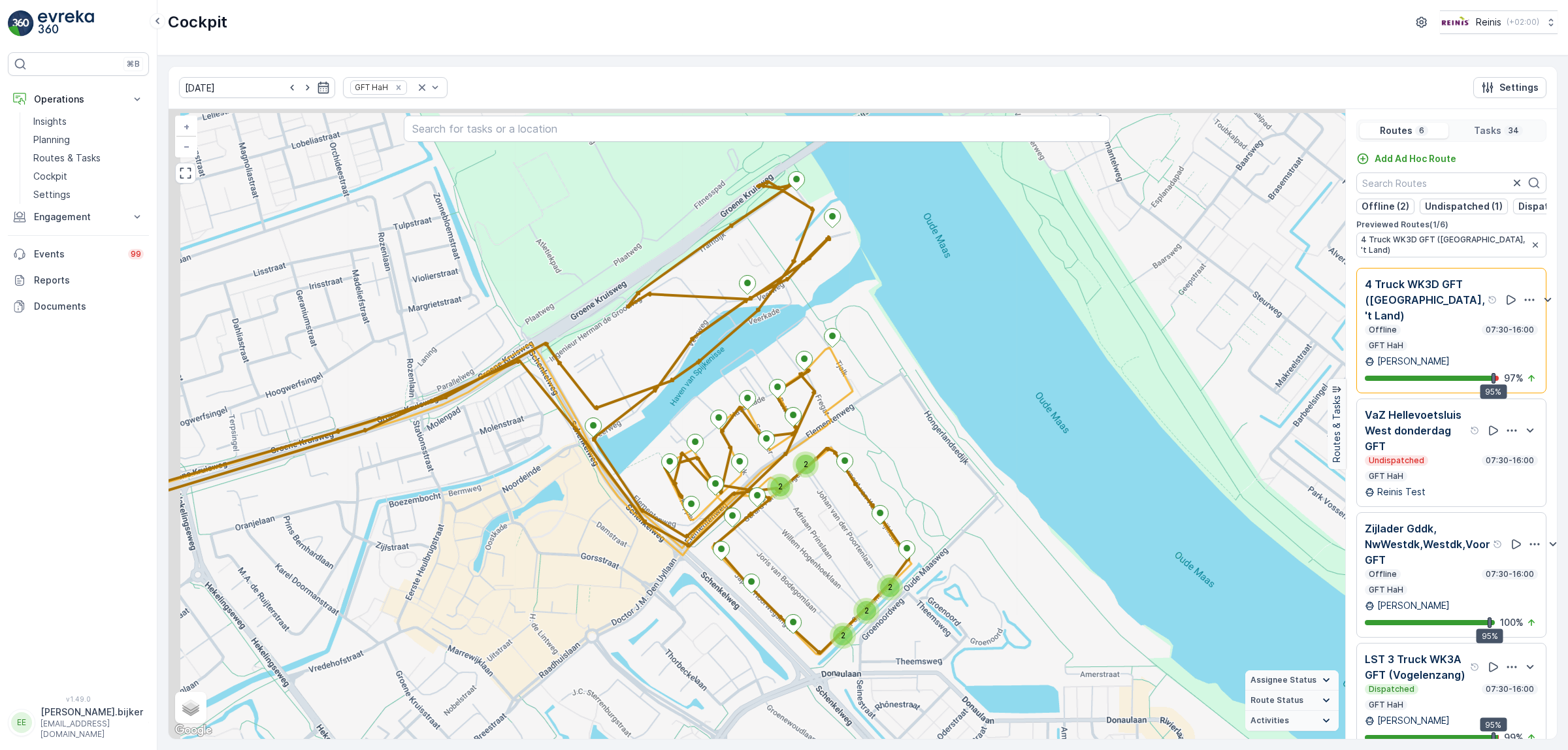
drag, startPoint x: 852, startPoint y: 393, endPoint x: 953, endPoint y: 417, distance: 103.8
click at [953, 417] on div "2 2 2 2 2 + − Satellite Roadmap Terrain Hybrid Leaflet Keyboard shortcuts Map D…" at bounding box center [756, 424] width 1176 height 630
